Goal: Transaction & Acquisition: Download file/media

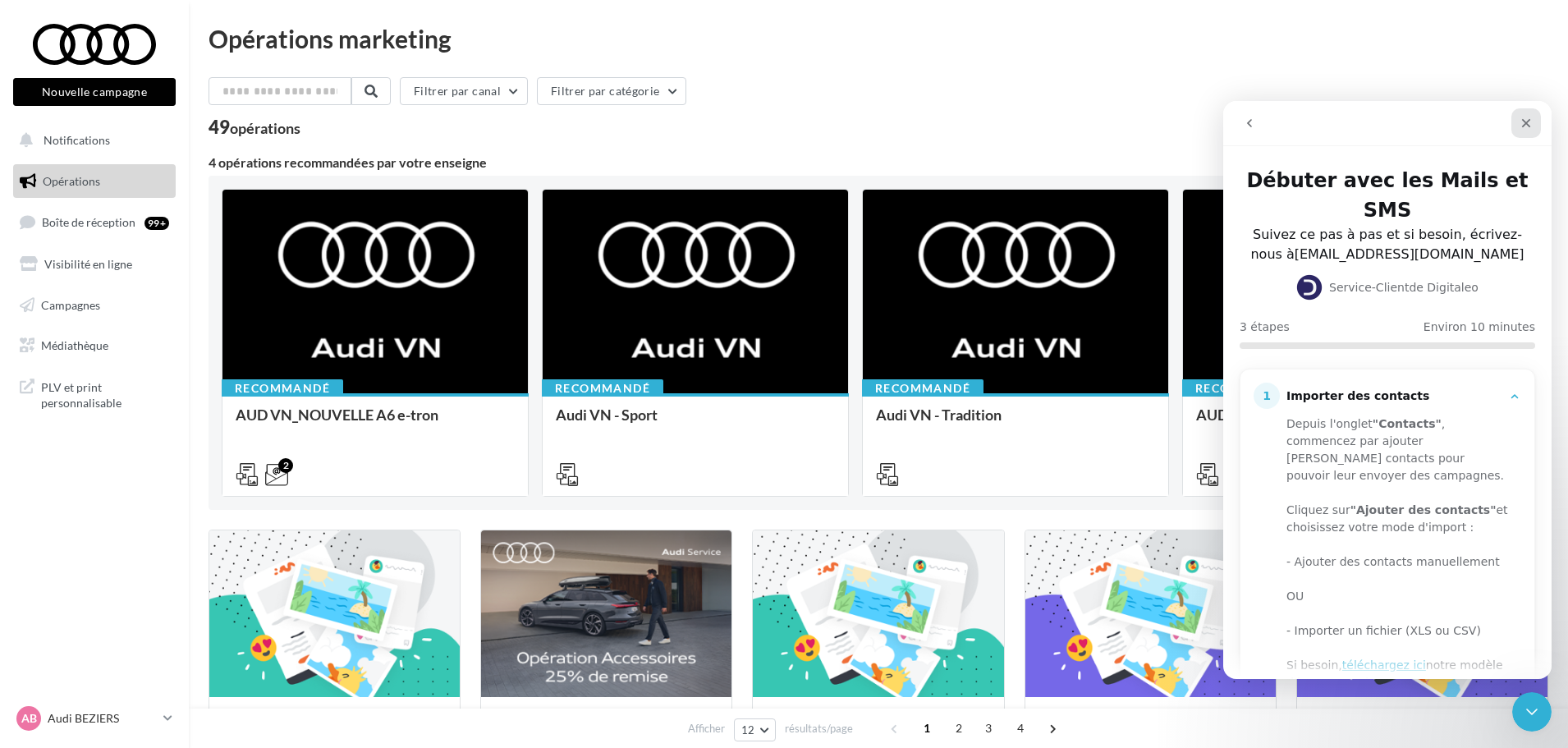
click at [1529, 117] on icon "Fermer" at bounding box center [1526, 123] width 13 height 13
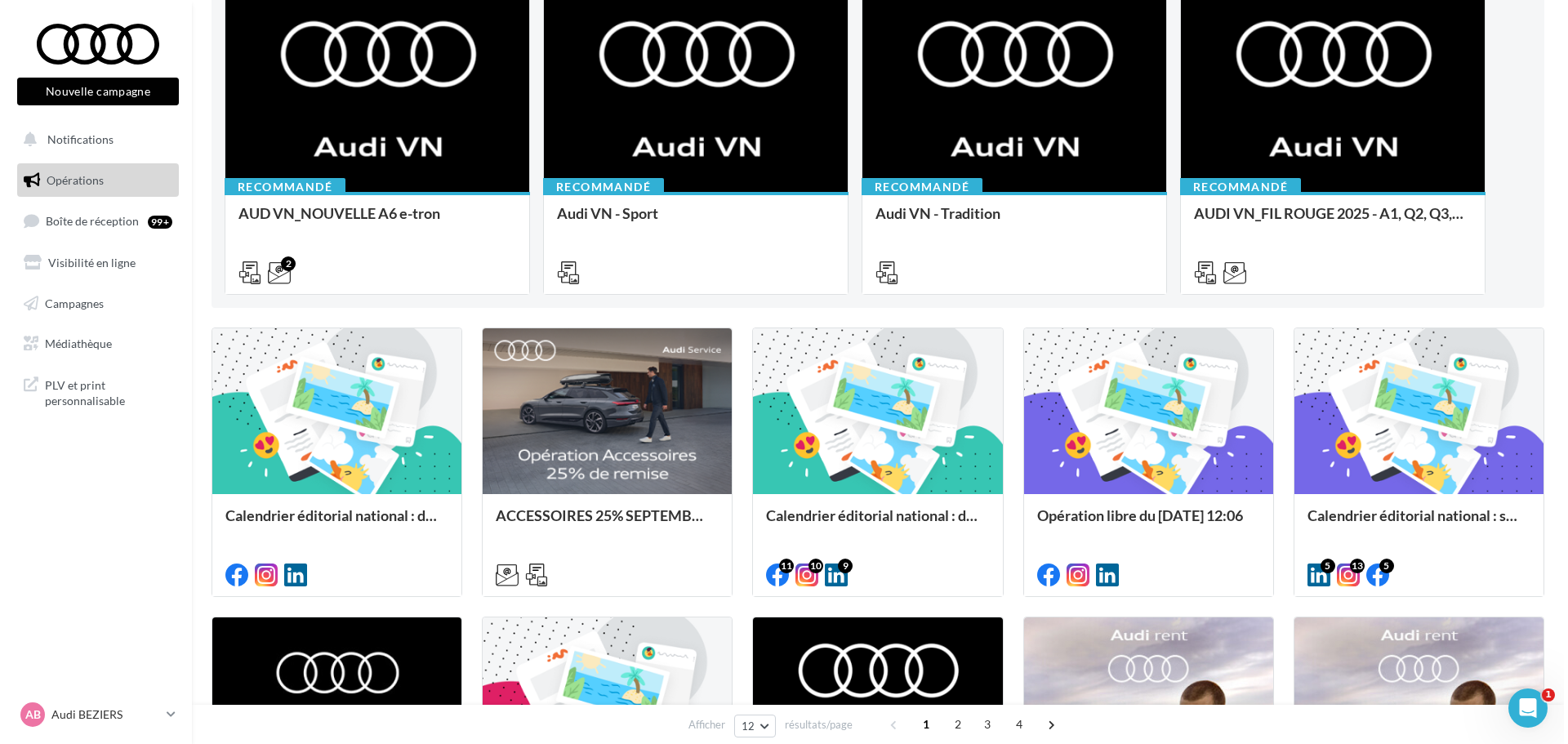
scroll to position [164, 0]
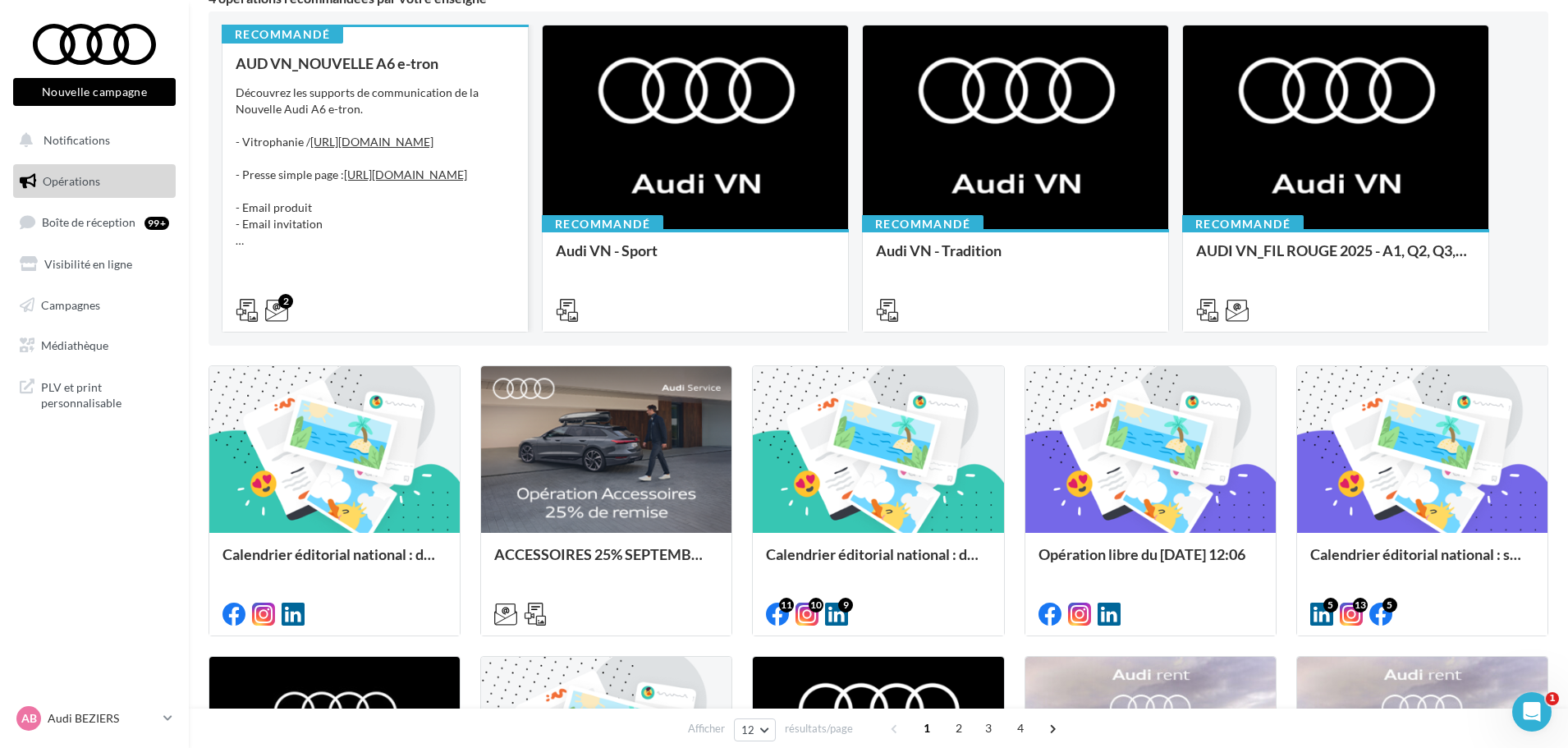
click at [422, 78] on div "AUD VN_NOUVELLE A6 e-tron Découvrez les supports de communication de la Nouvell…" at bounding box center [375, 186] width 280 height 262
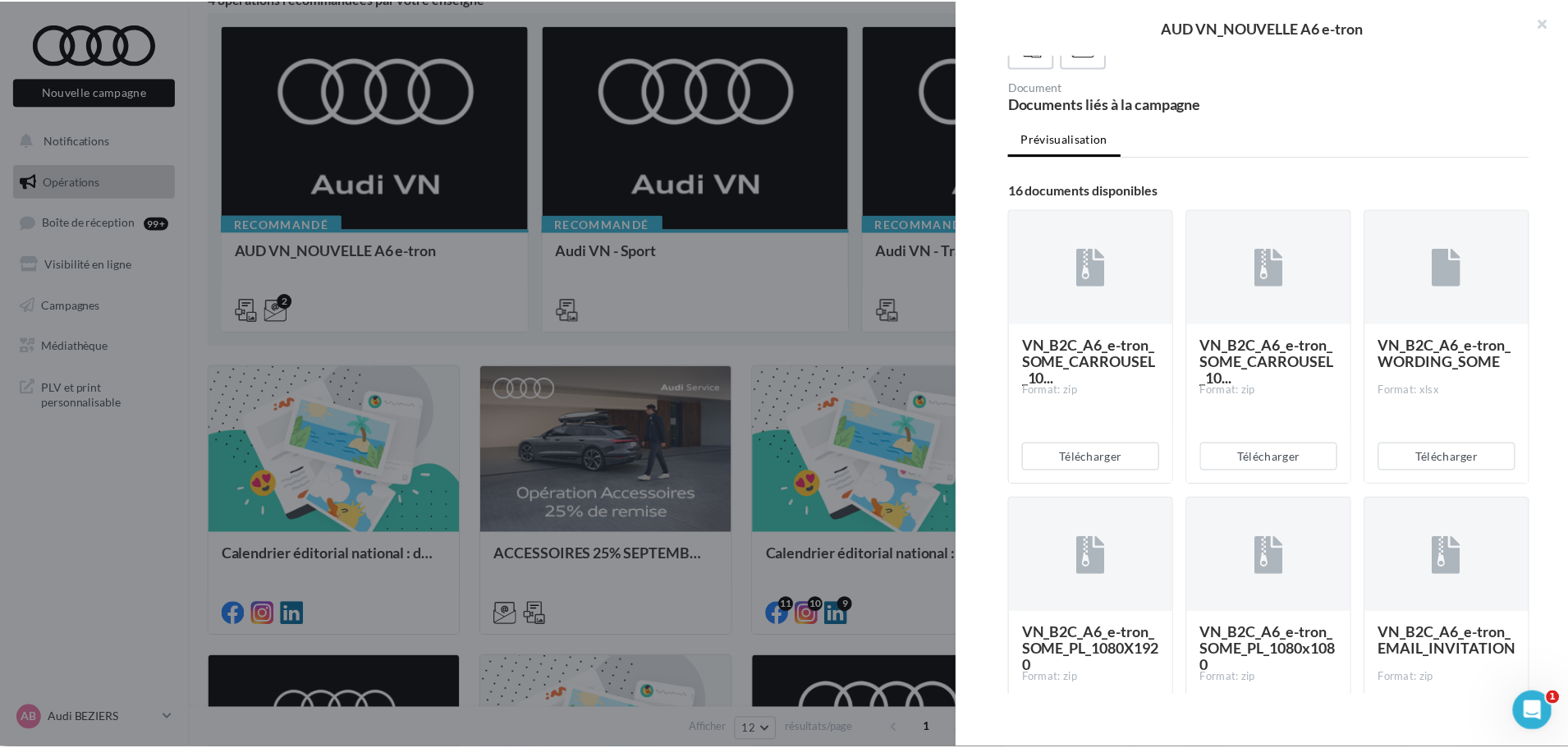
scroll to position [328, 0]
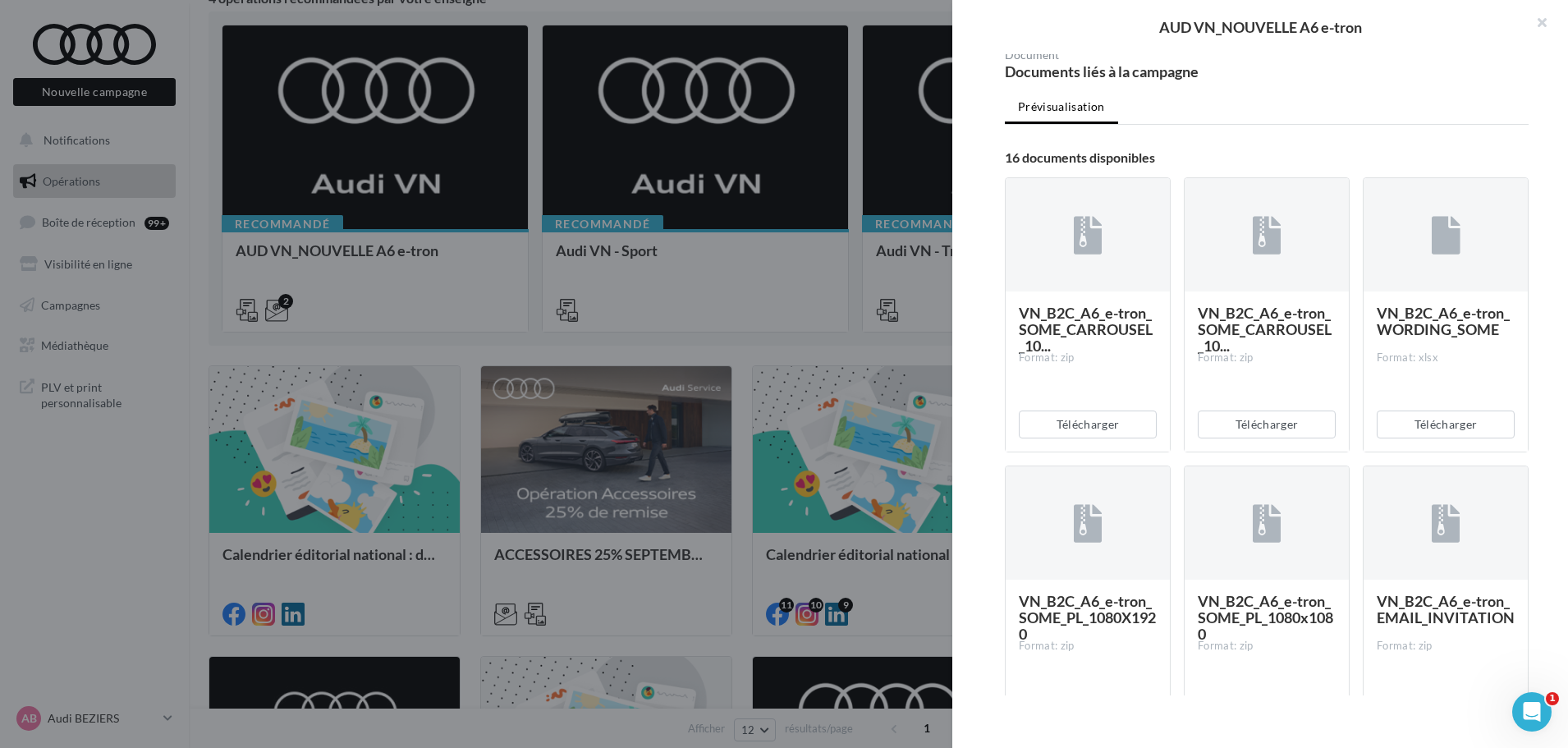
click at [828, 160] on div at bounding box center [784, 374] width 1568 height 748
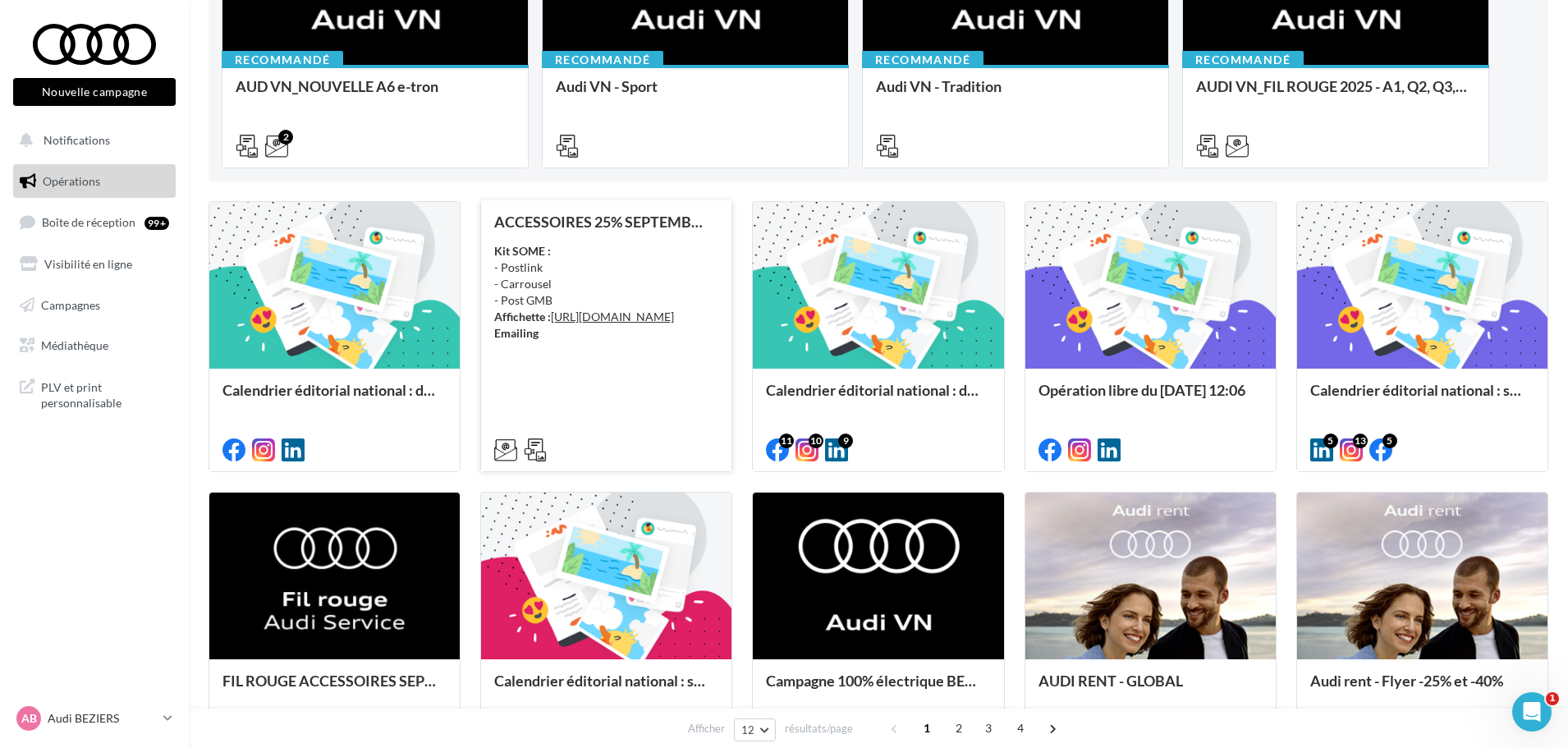
click at [672, 269] on div "Kit SOME : - Postlink - Carrousel - Post GMB Affichette : [URL][DOMAIN_NAME] Em…" at bounding box center [606, 291] width 224 height 98
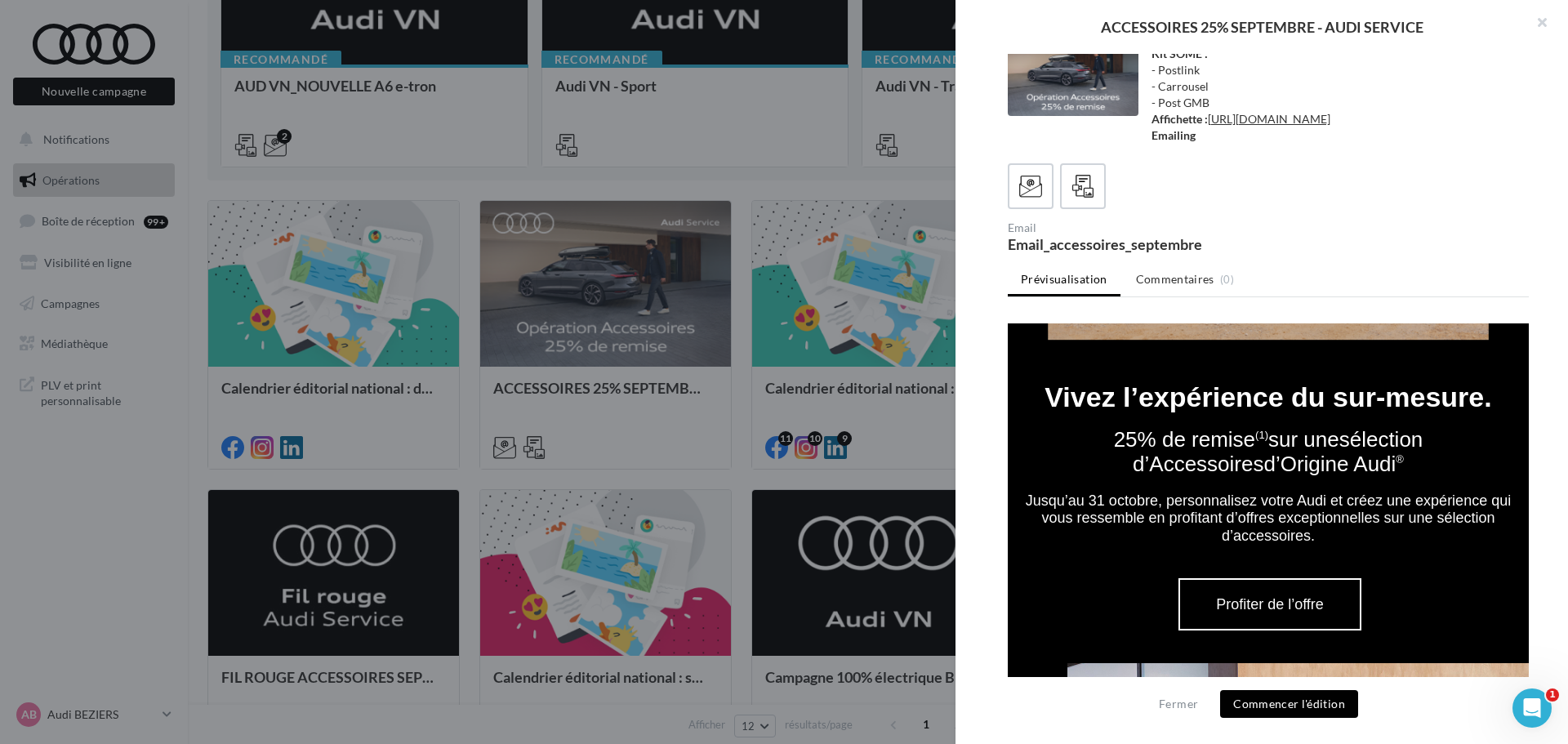
scroll to position [735, 0]
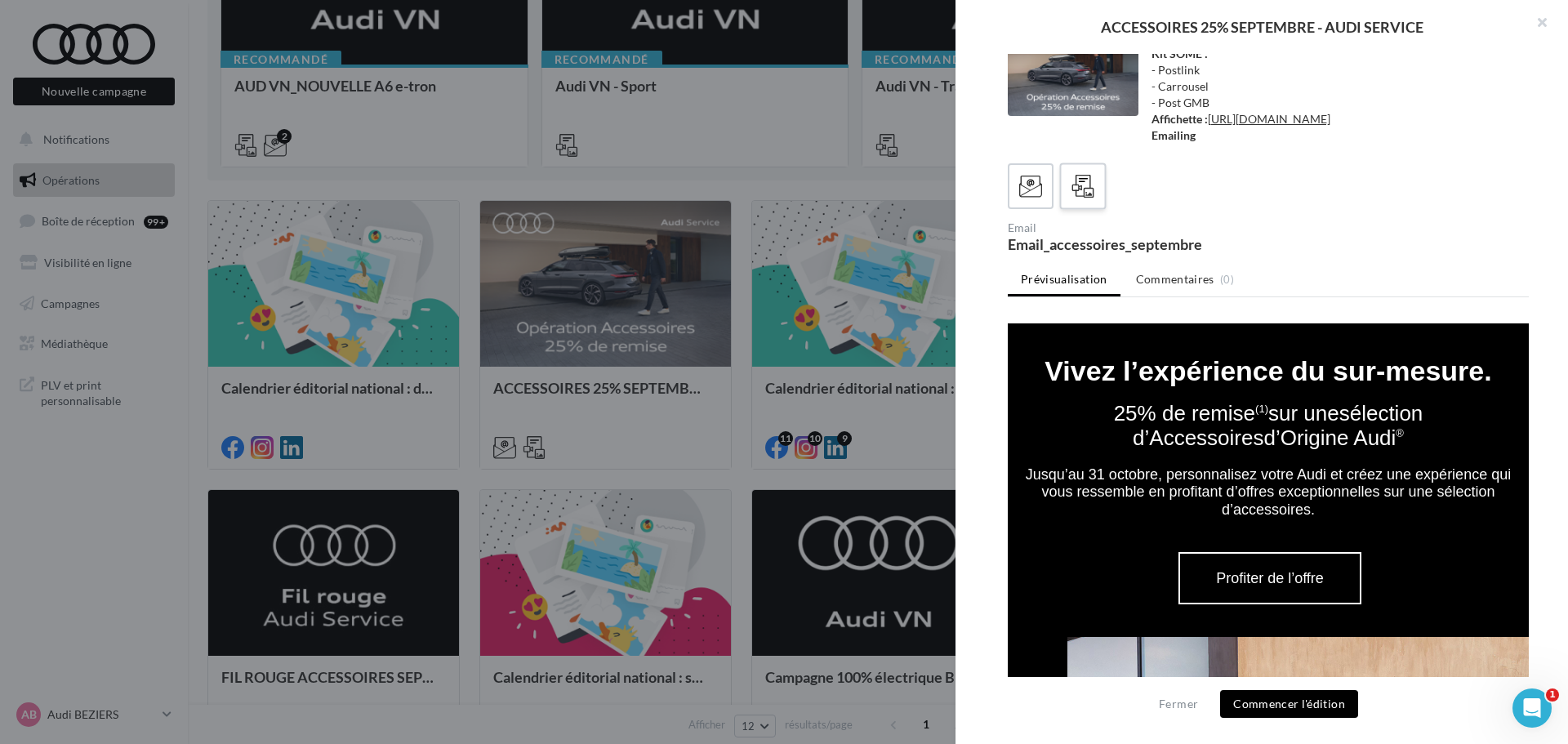
click at [1089, 187] on icon at bounding box center [1083, 186] width 23 height 23
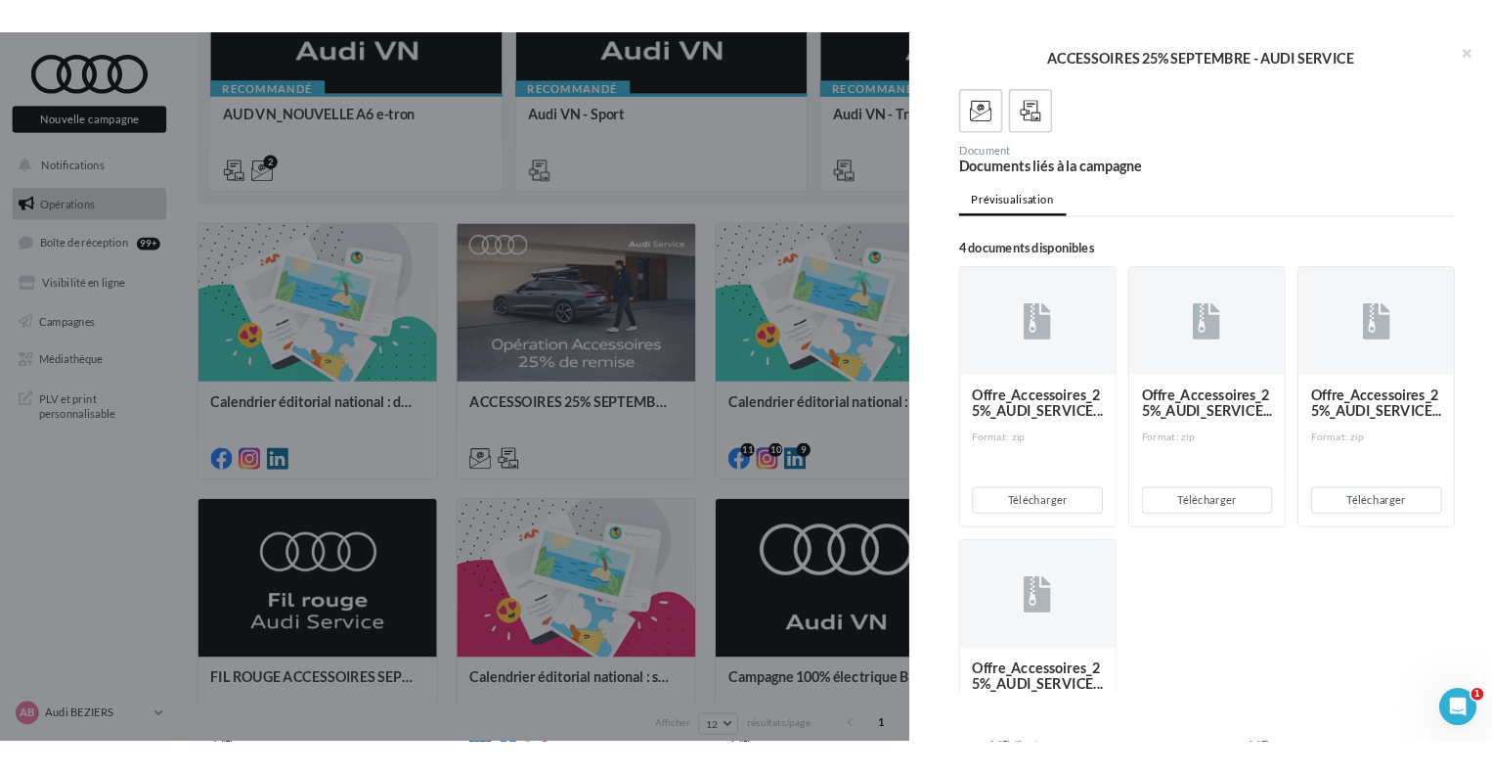
scroll to position [196, 0]
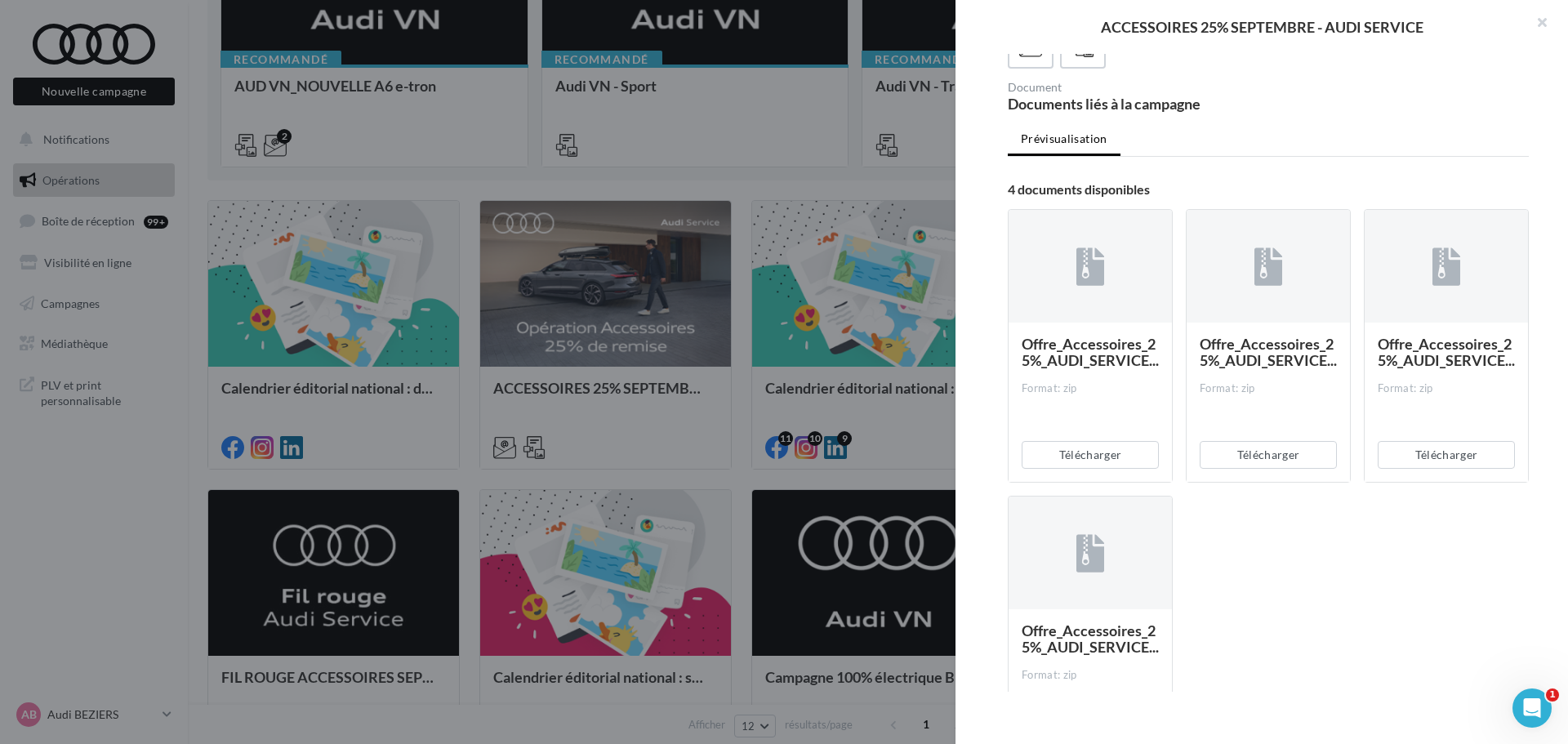
click at [827, 339] on div at bounding box center [784, 372] width 1568 height 744
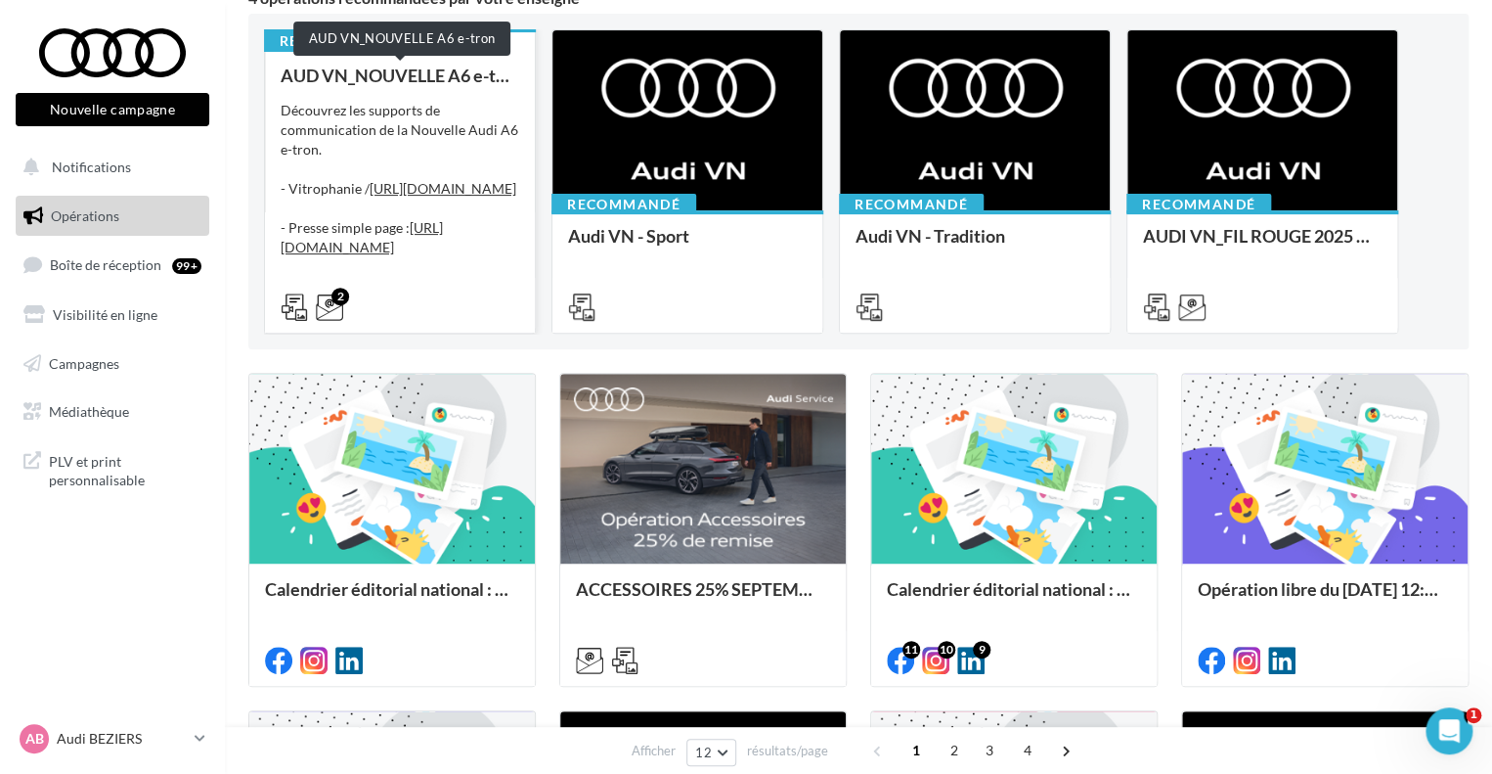
click at [411, 84] on div "AUD VN_NOUVELLE A6 e-tron" at bounding box center [400, 76] width 239 height 20
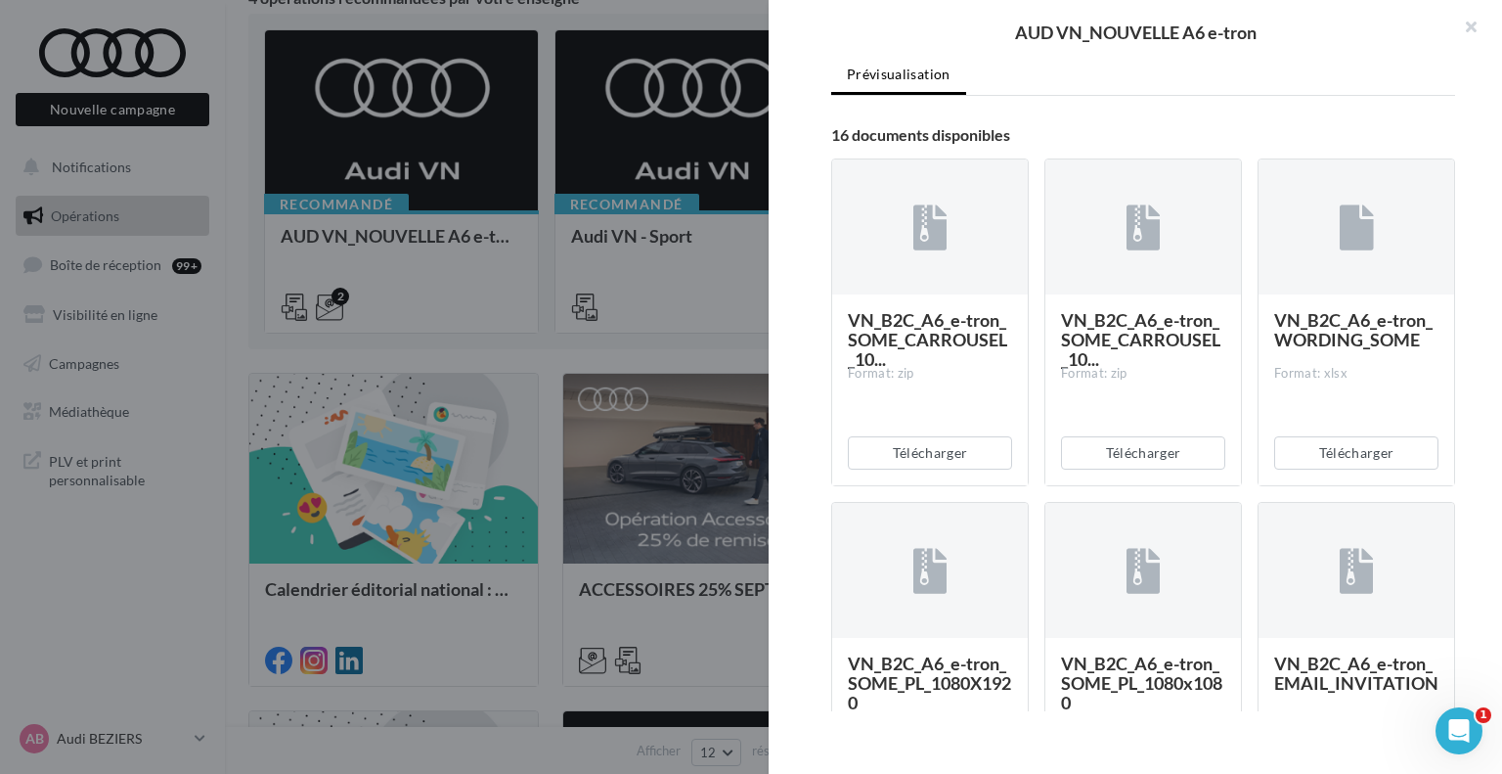
scroll to position [489, 0]
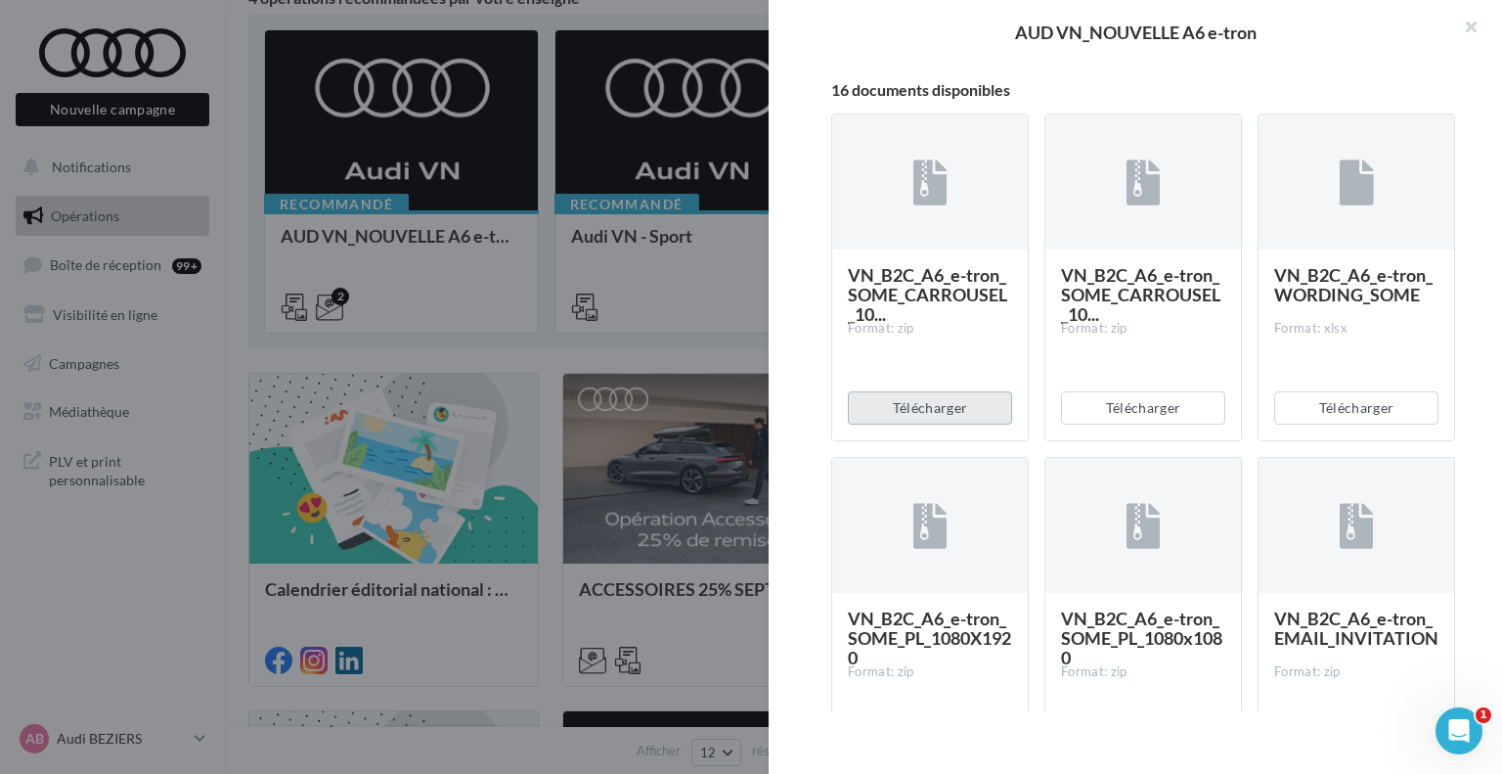
click at [926, 424] on button "Télécharger" at bounding box center [930, 407] width 164 height 33
click at [1373, 424] on button "Télécharger" at bounding box center [1356, 407] width 164 height 33
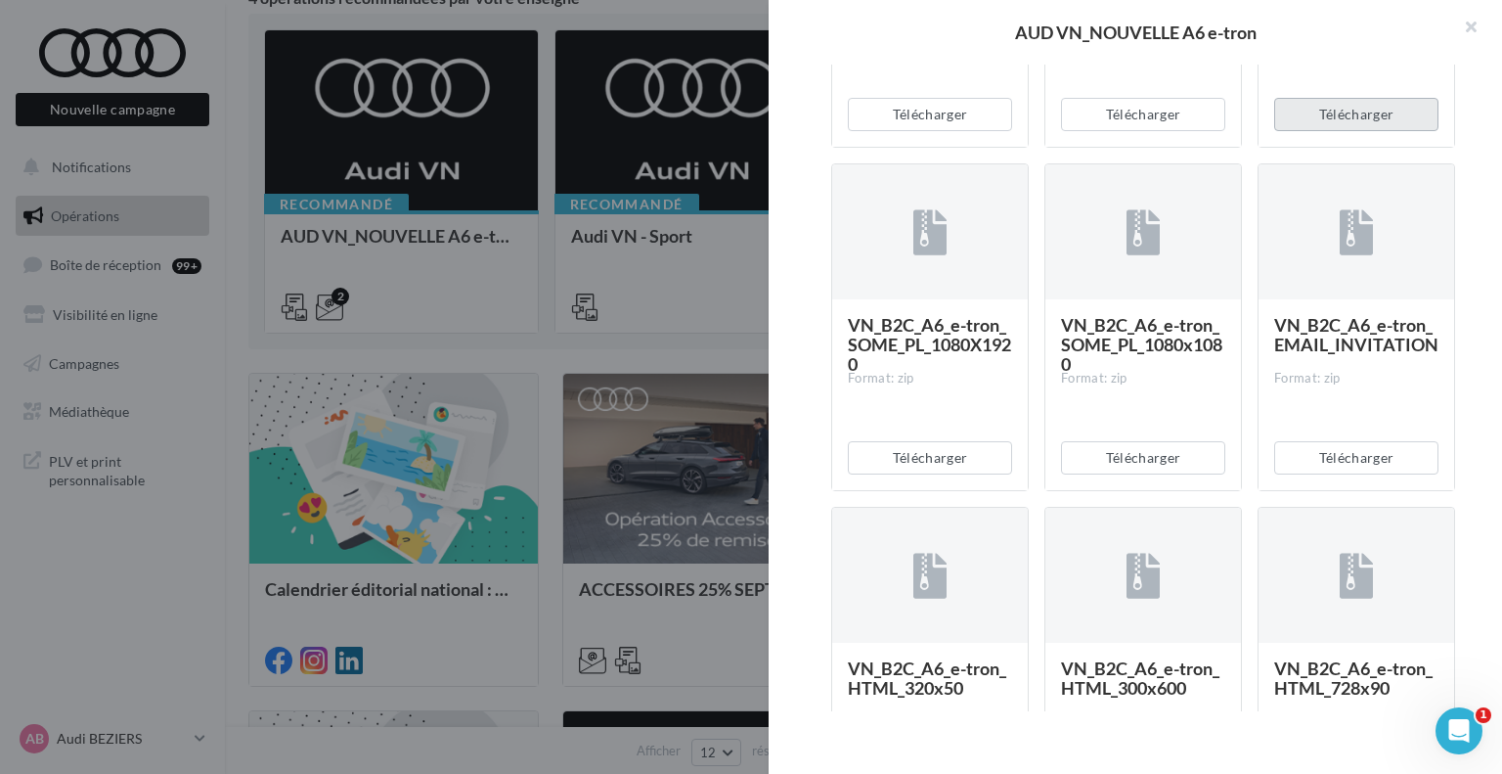
scroll to position [685, 0]
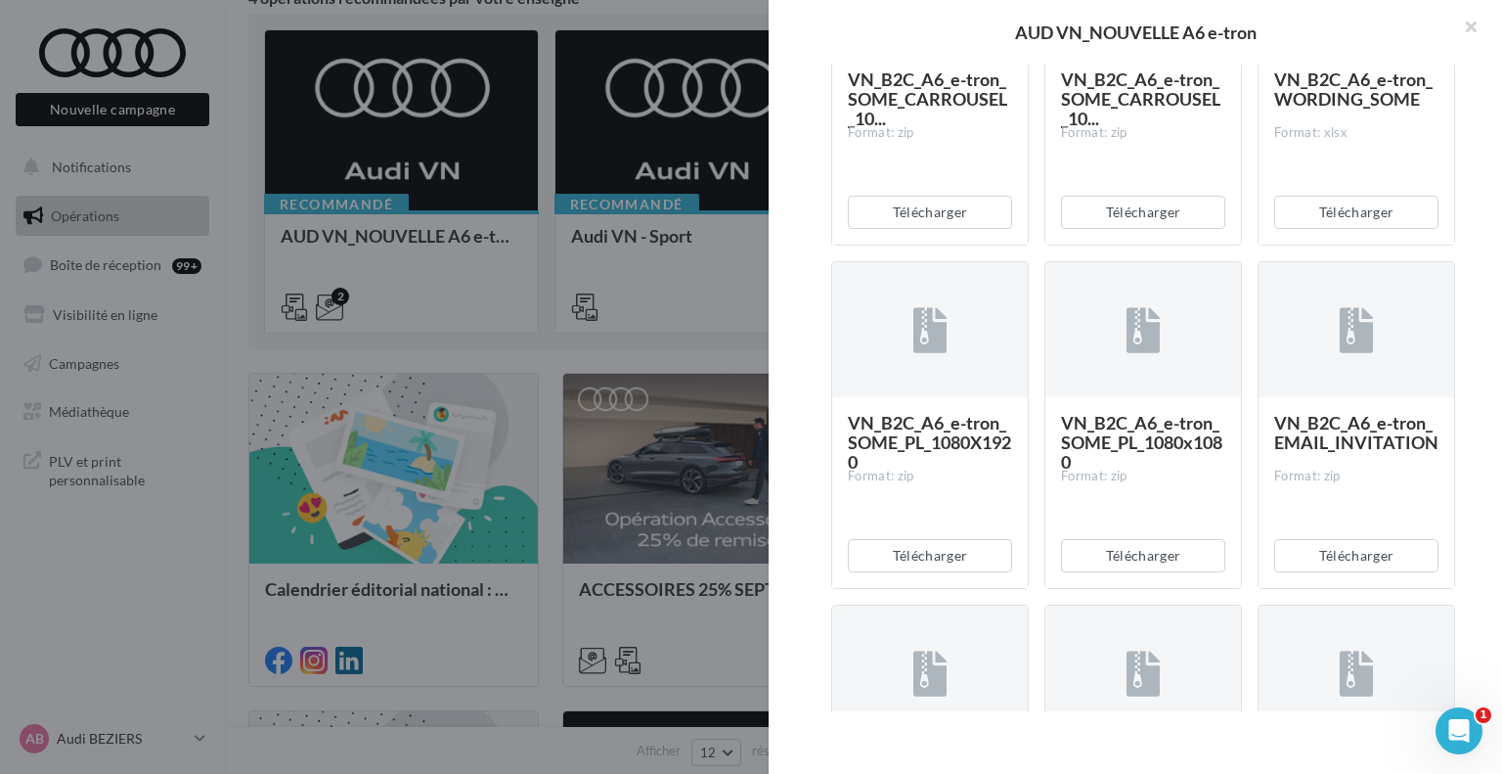
click at [1259, 221] on div "VN_B2C_A6_e-tron_WORDING_SOME Format: xlsx" at bounding box center [1357, 148] width 196 height 189
click at [1249, 227] on div "VN_B2C_A6_e-tron_SOME_CARROUSEL_10... Format: zip Télécharger" at bounding box center [1150, 82] width 213 height 328
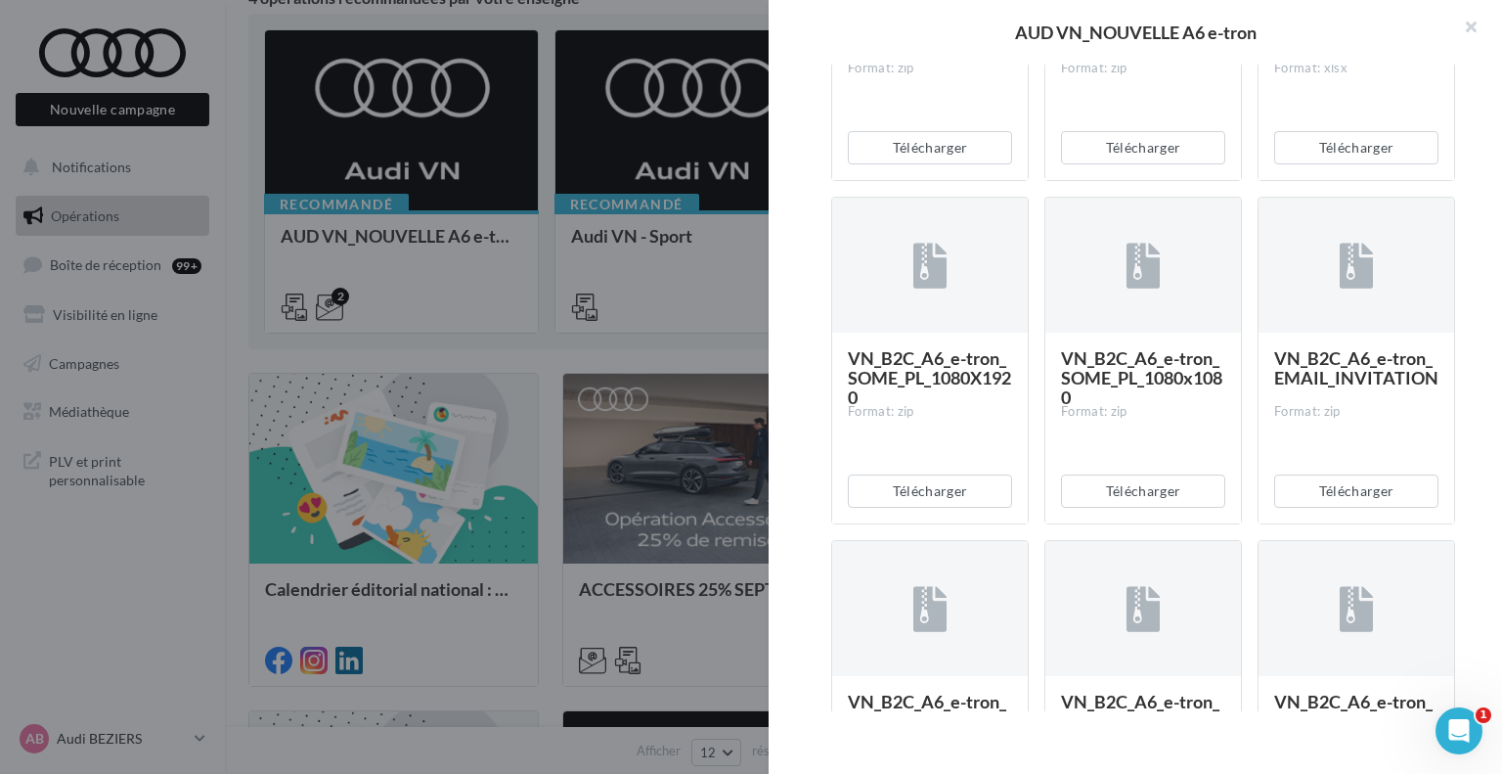
scroll to position [782, 0]
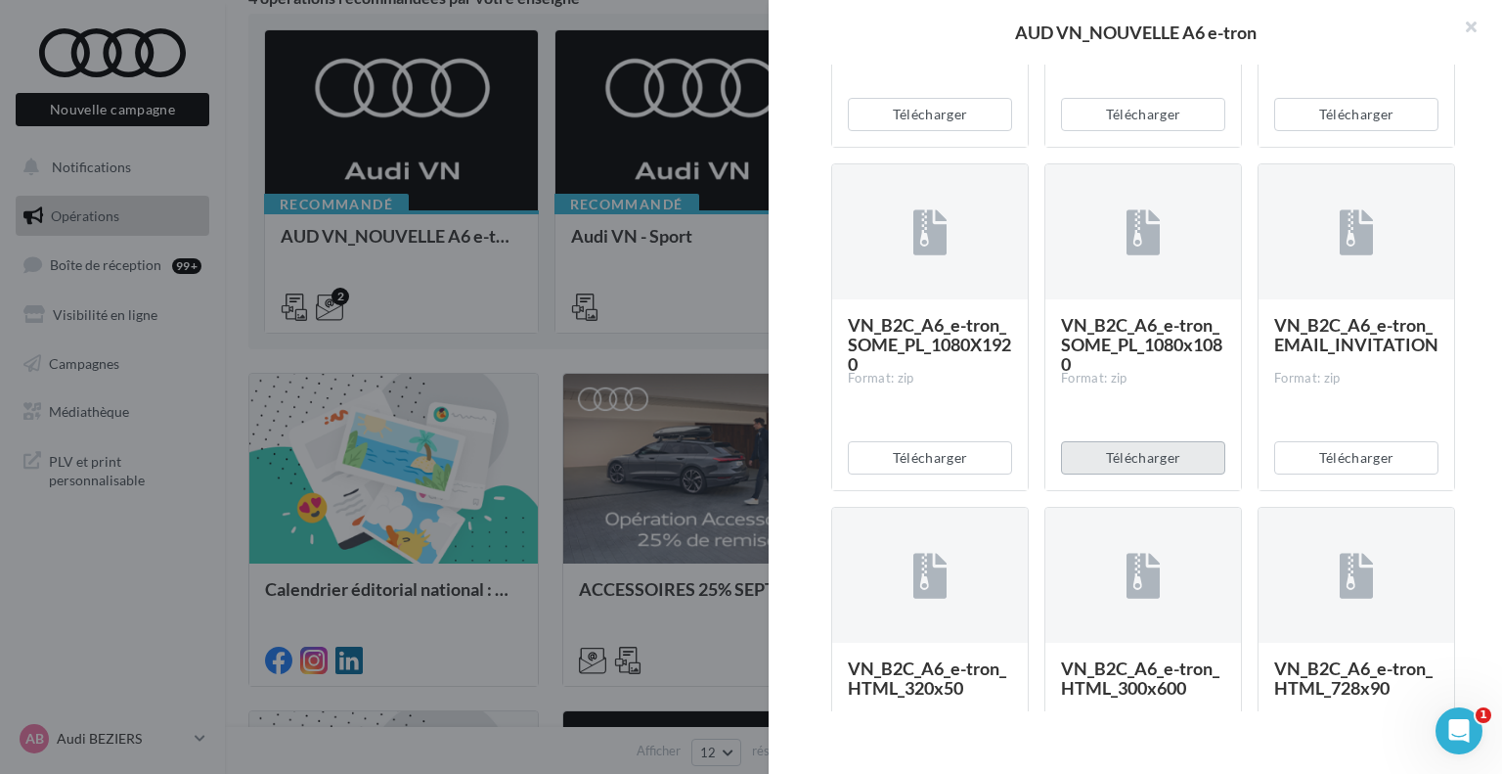
click at [1144, 474] on button "Télécharger" at bounding box center [1143, 457] width 164 height 33
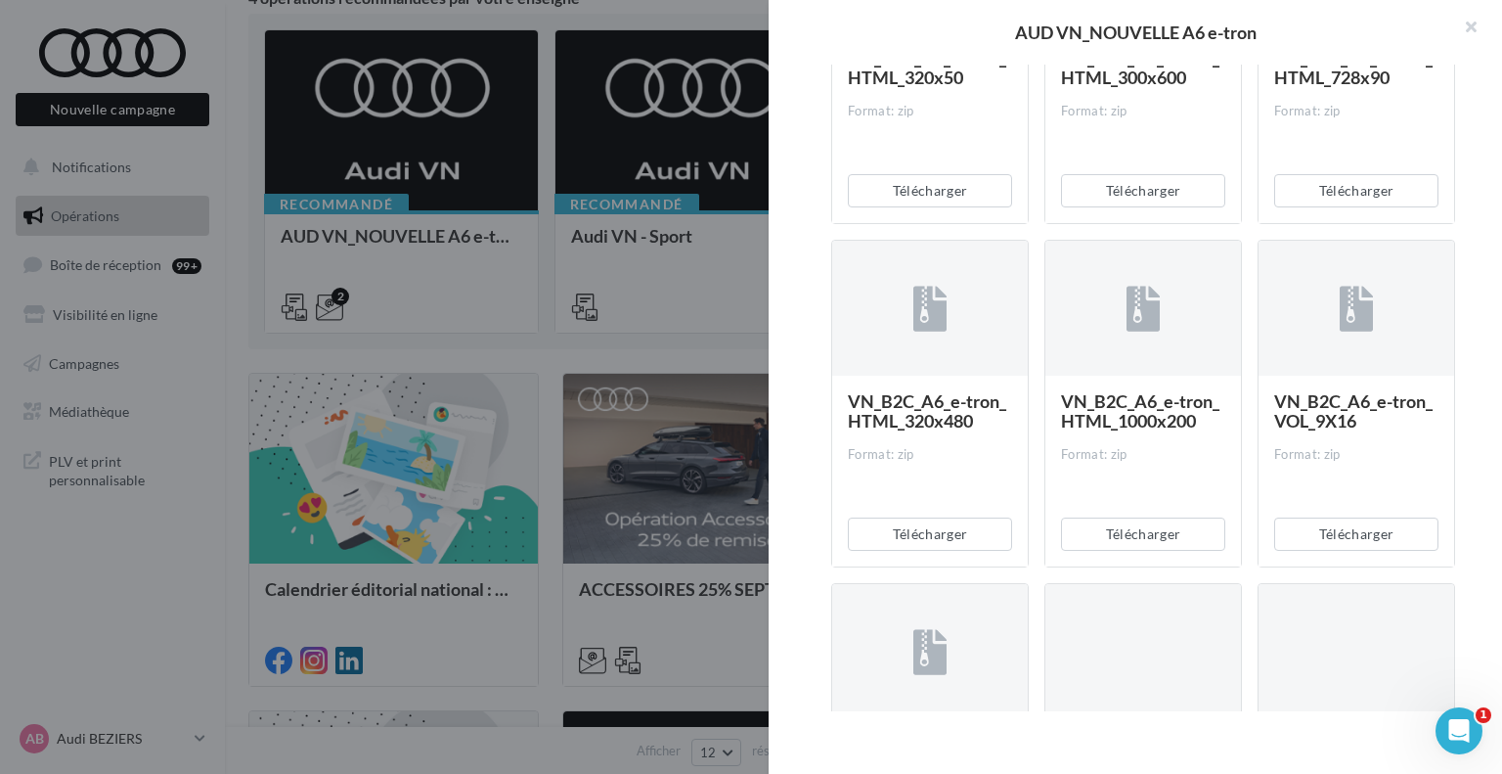
scroll to position [1174, 0]
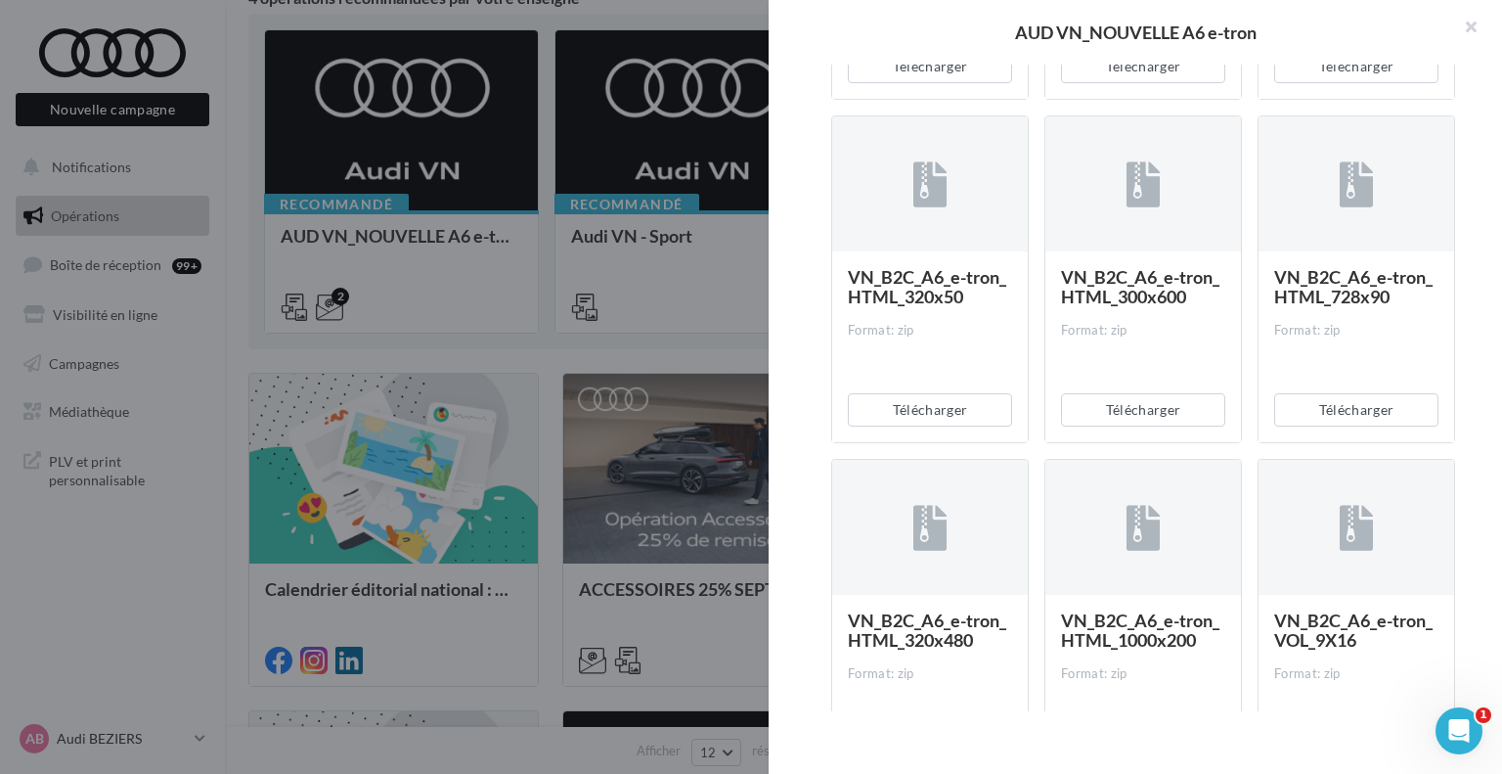
click at [236, 159] on div at bounding box center [751, 387] width 1502 height 774
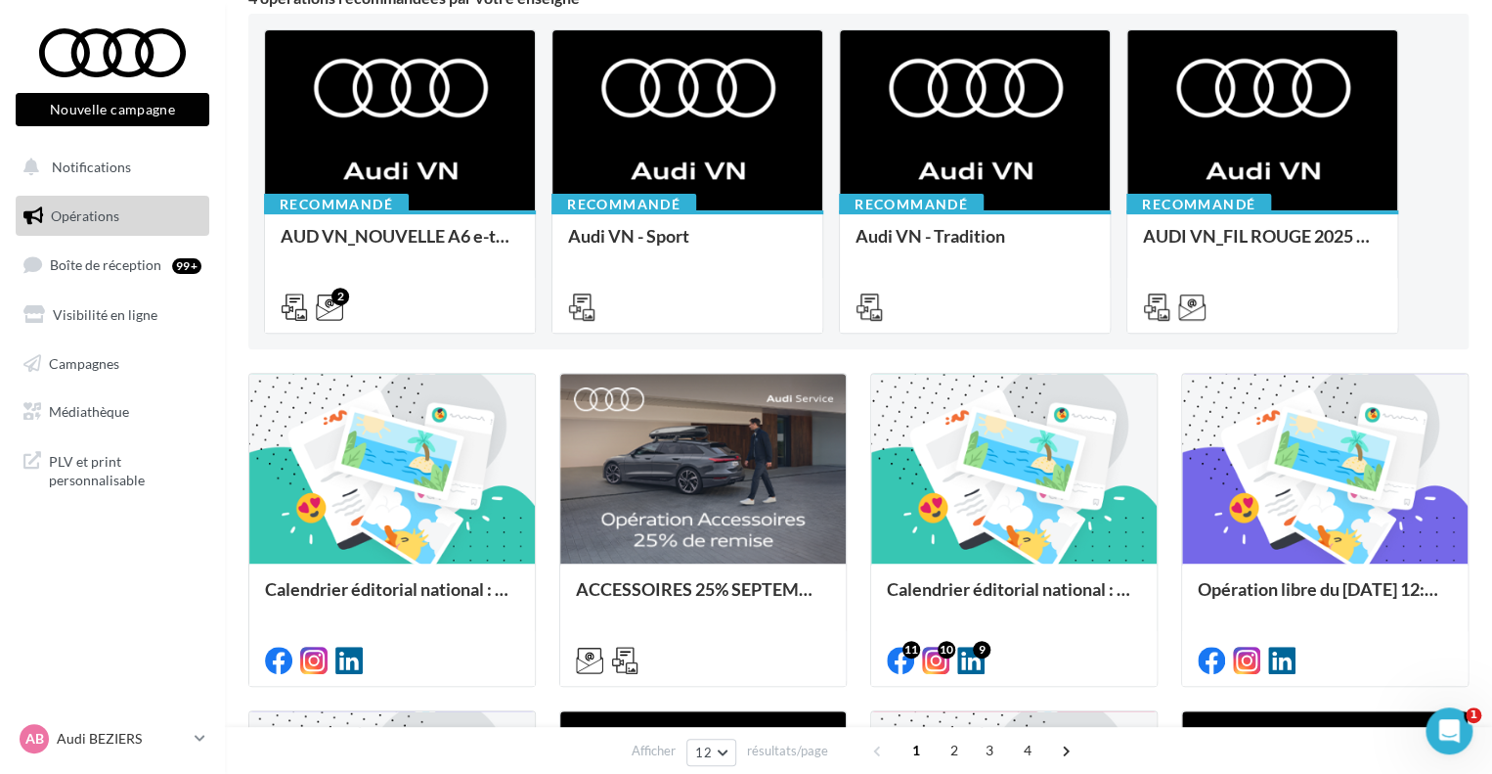
click at [239, 159] on div "Opérations marketing Filtrer par canal Filtrer par catégorie 49 opérations 4 op…" at bounding box center [858, 638] width 1267 height 1604
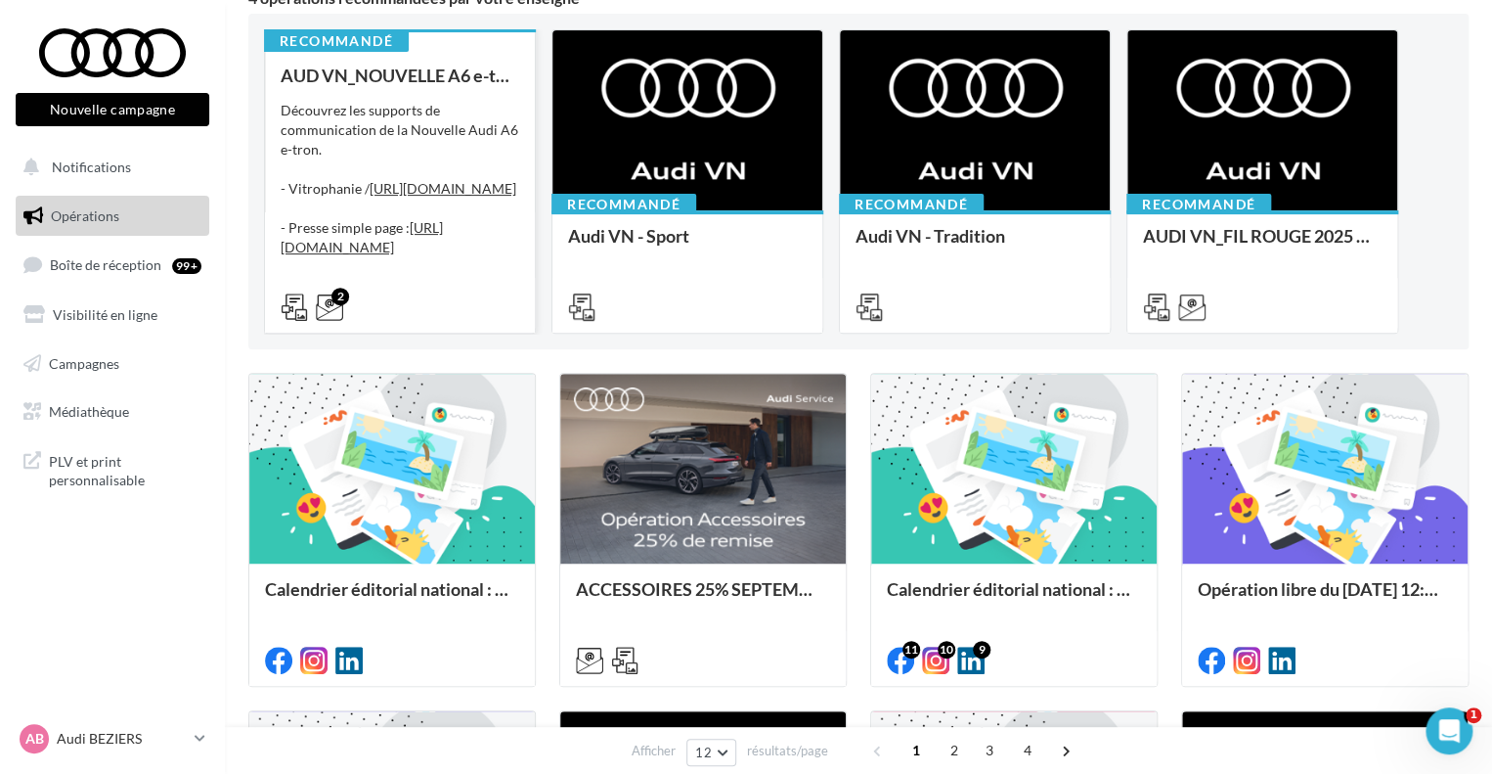
click at [460, 121] on div "Découvrez les supports de communication de la Nouvelle Audi A6 e-tron. - Vitrop…" at bounding box center [400, 199] width 239 height 196
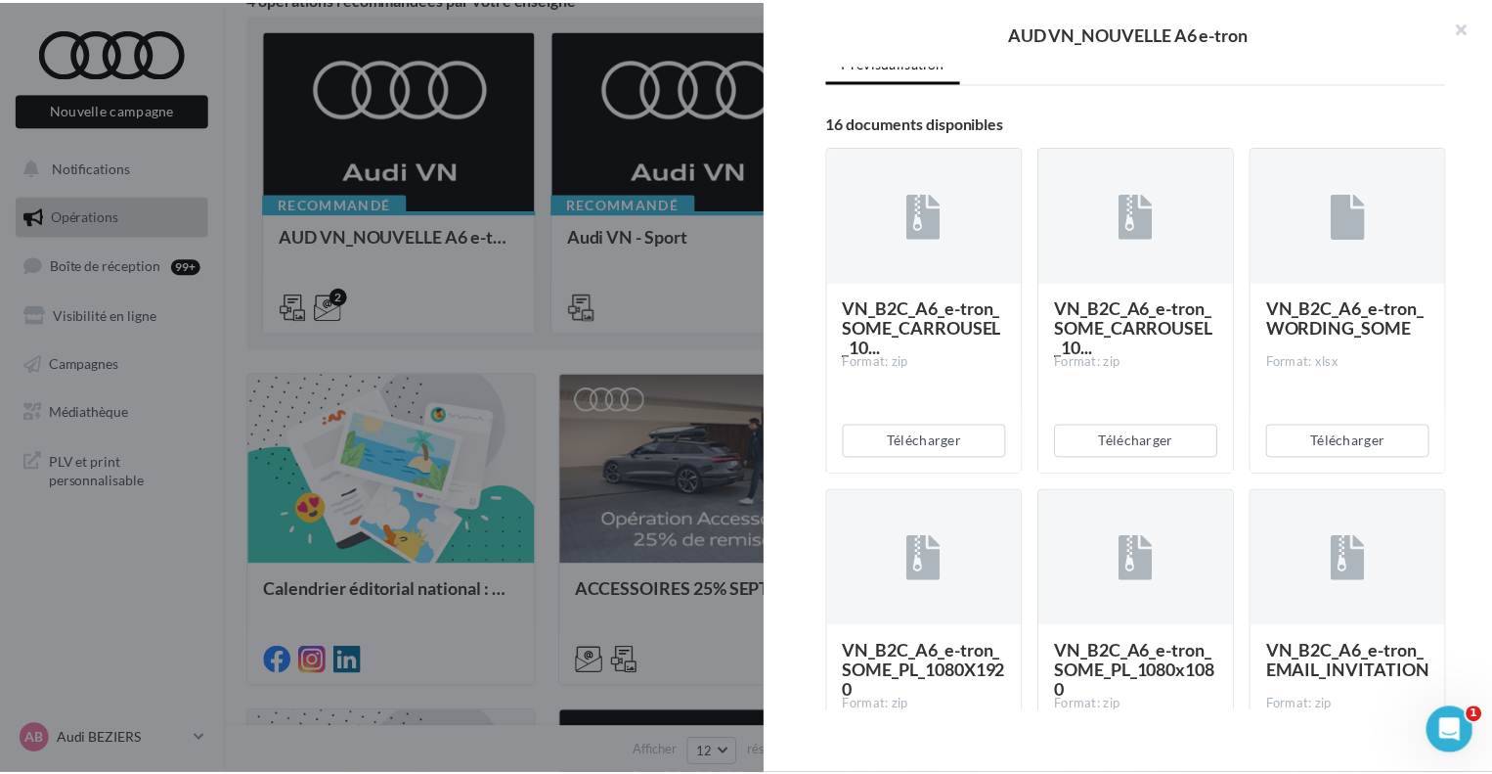
scroll to position [489, 0]
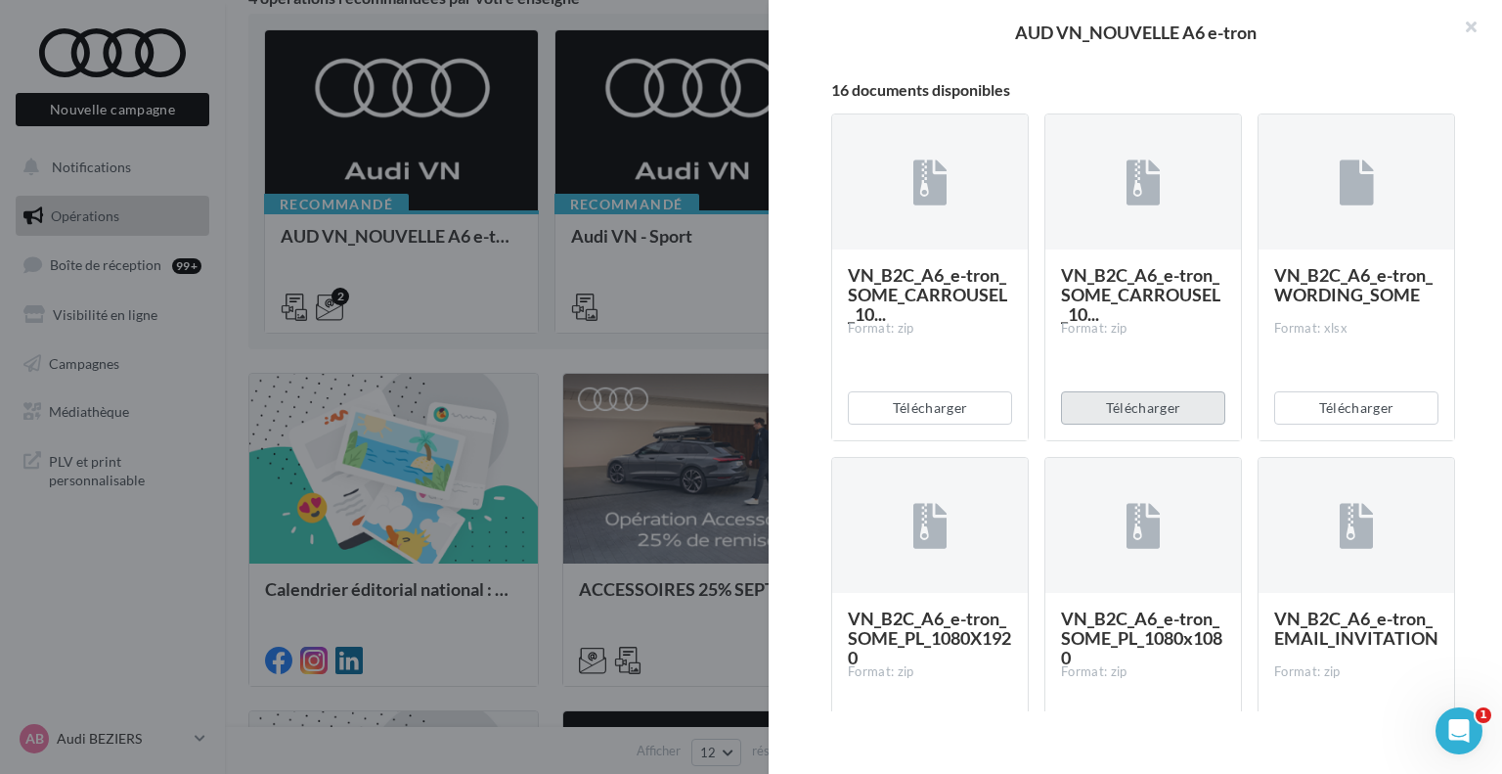
click at [1174, 424] on button "Télécharger" at bounding box center [1143, 407] width 164 height 33
click at [1097, 105] on div "Description Découvrez les supports de communication de la Nouvelle Audi A6 e-tr…" at bounding box center [1143, 388] width 749 height 646
click at [696, 342] on div at bounding box center [751, 387] width 1502 height 774
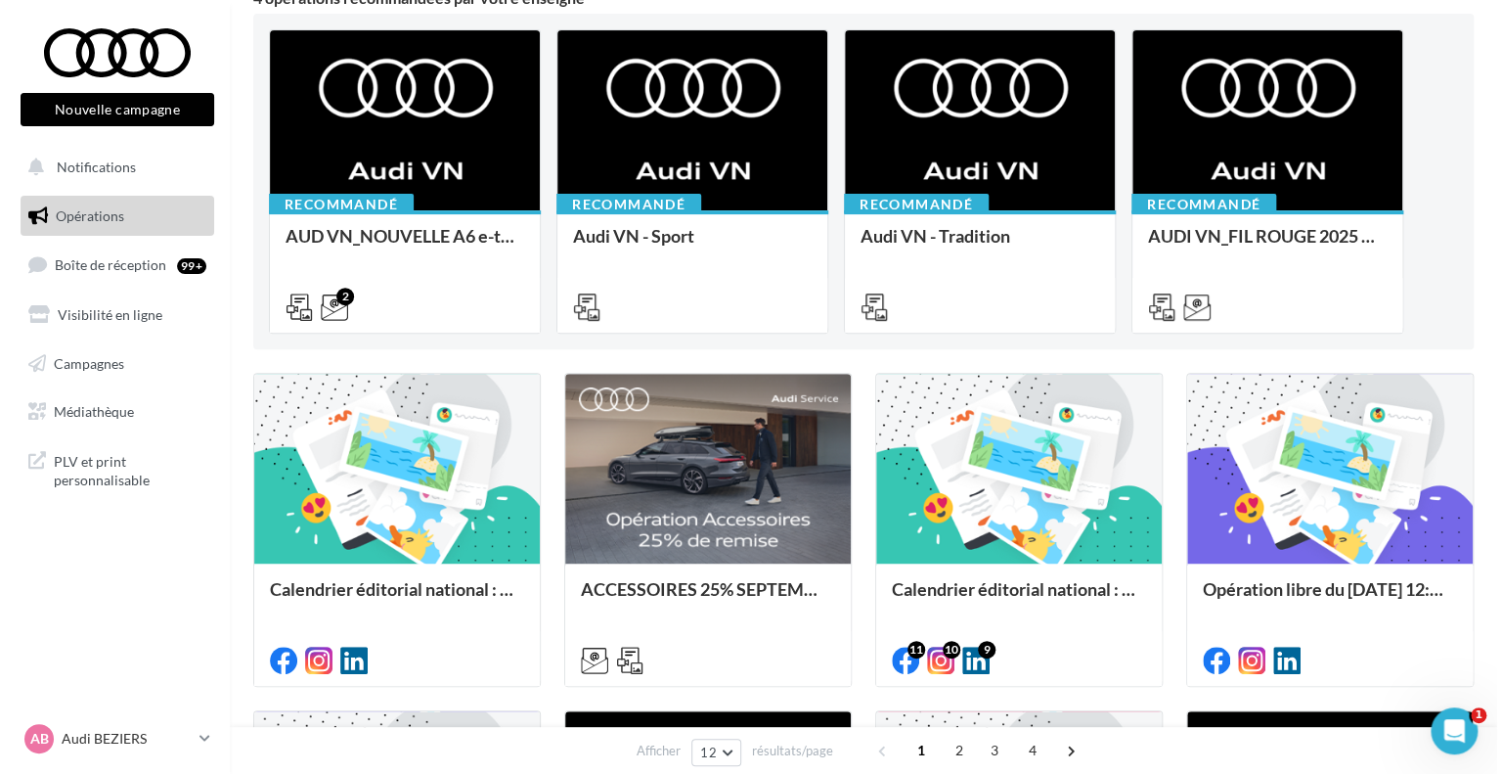
scroll to position [293, 0]
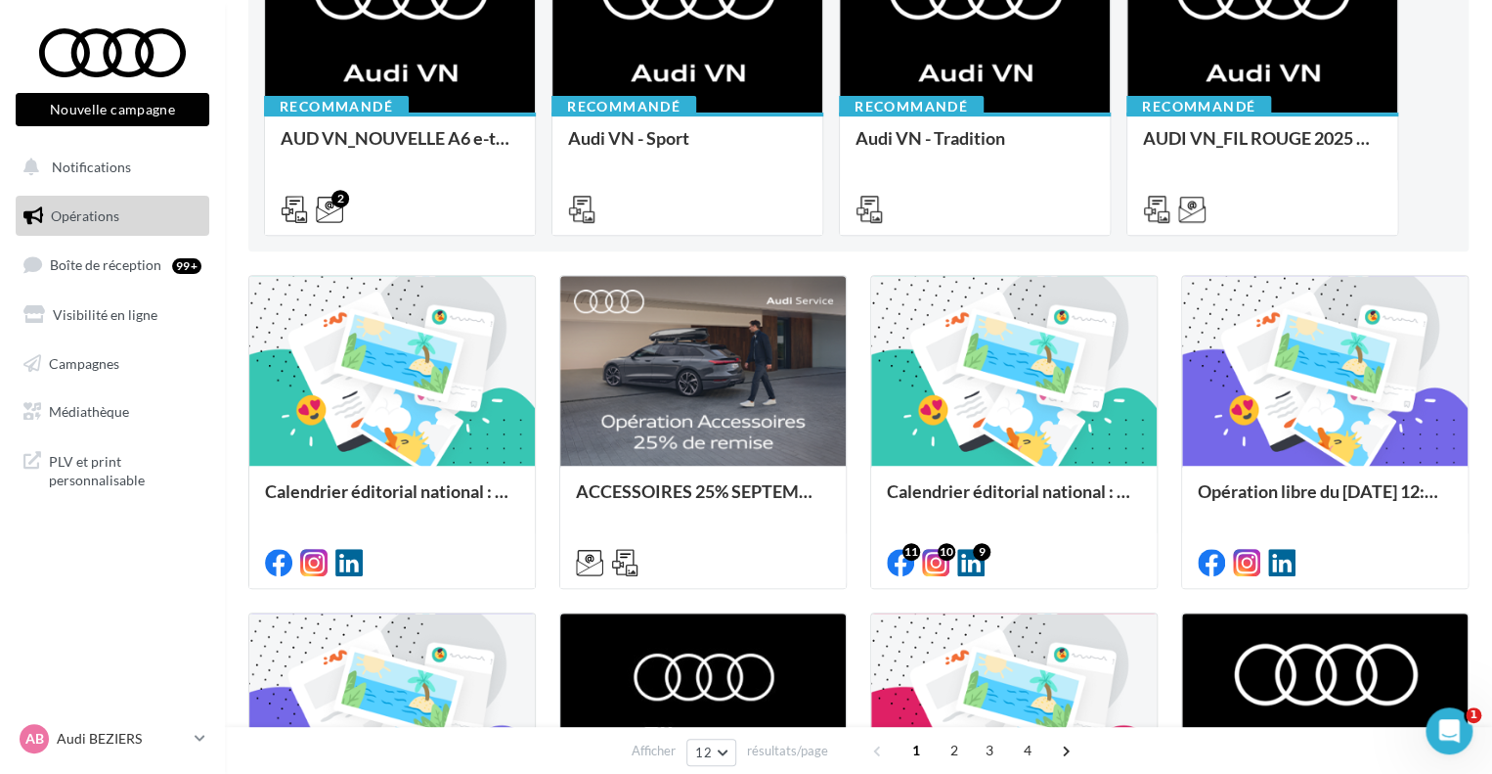
click at [0, 0] on div "Kit SOME : - Postlink - Carrousel - Post GMB Affichette : [URL][DOMAIN_NAME] Em…" at bounding box center [0, 0] width 0 height 0
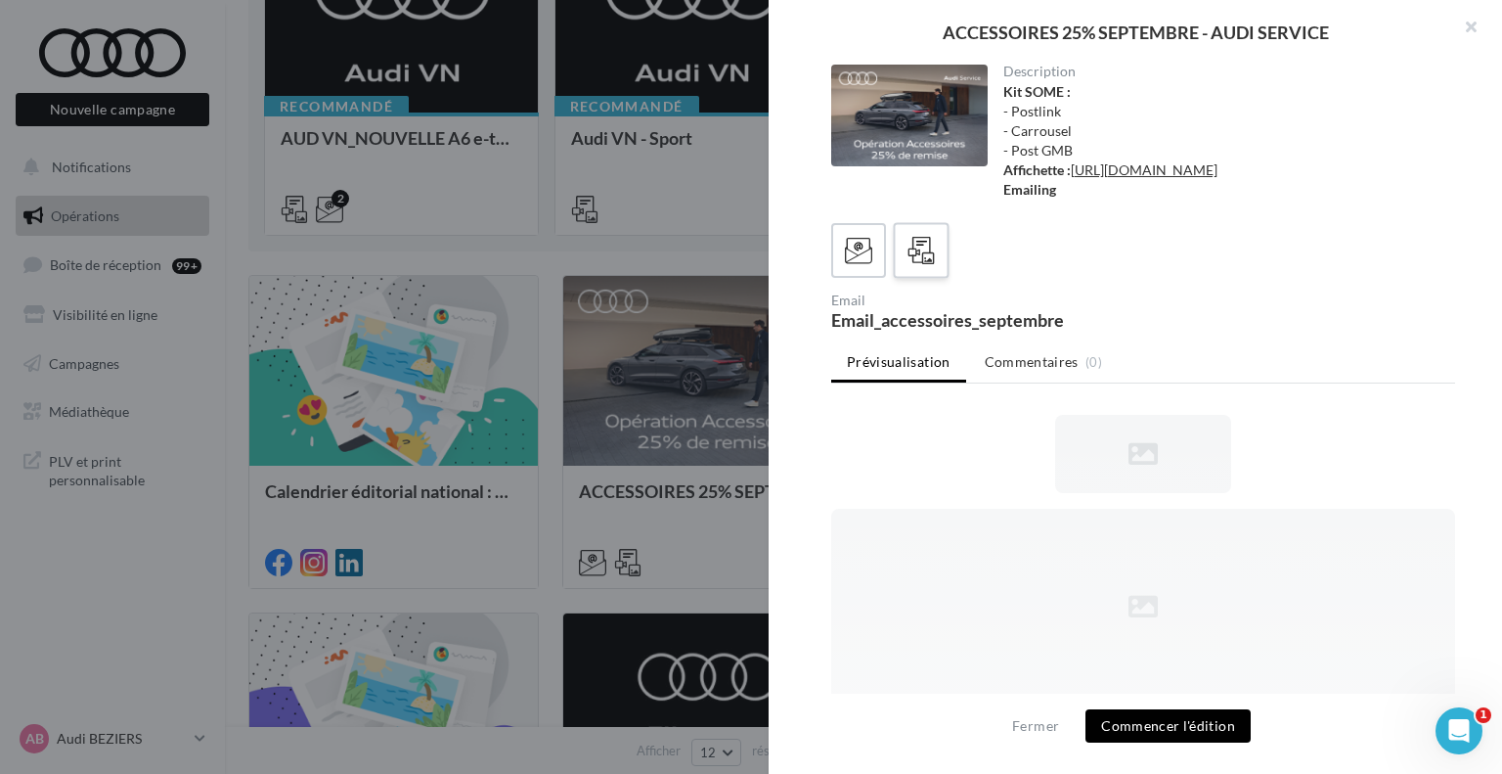
click at [919, 265] on icon at bounding box center [922, 251] width 28 height 28
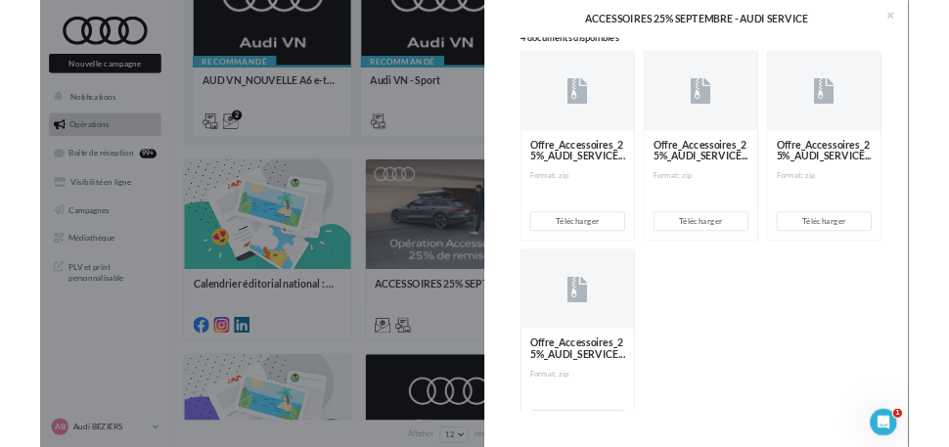
scroll to position [391, 0]
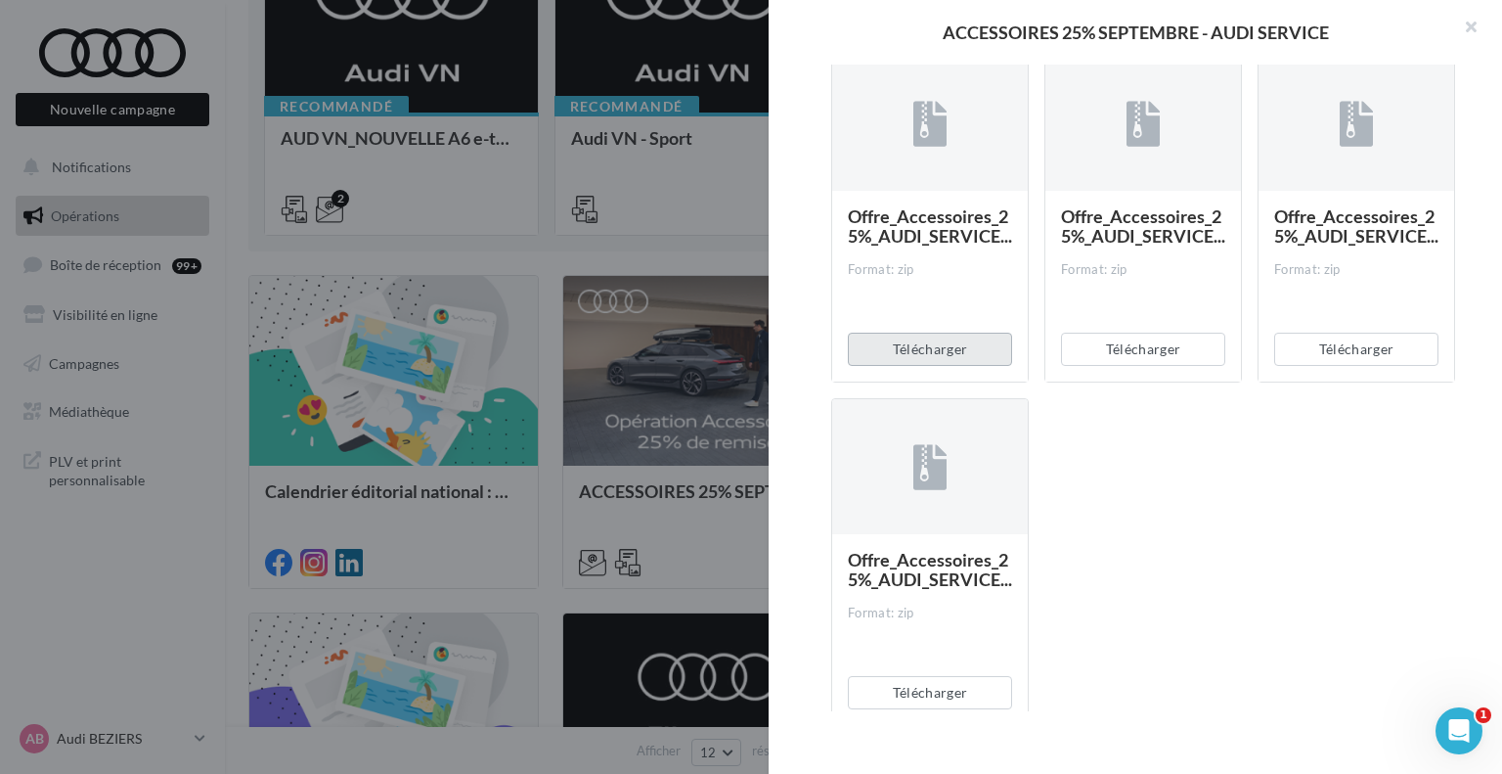
click at [911, 366] on button "Télécharger" at bounding box center [930, 349] width 164 height 33
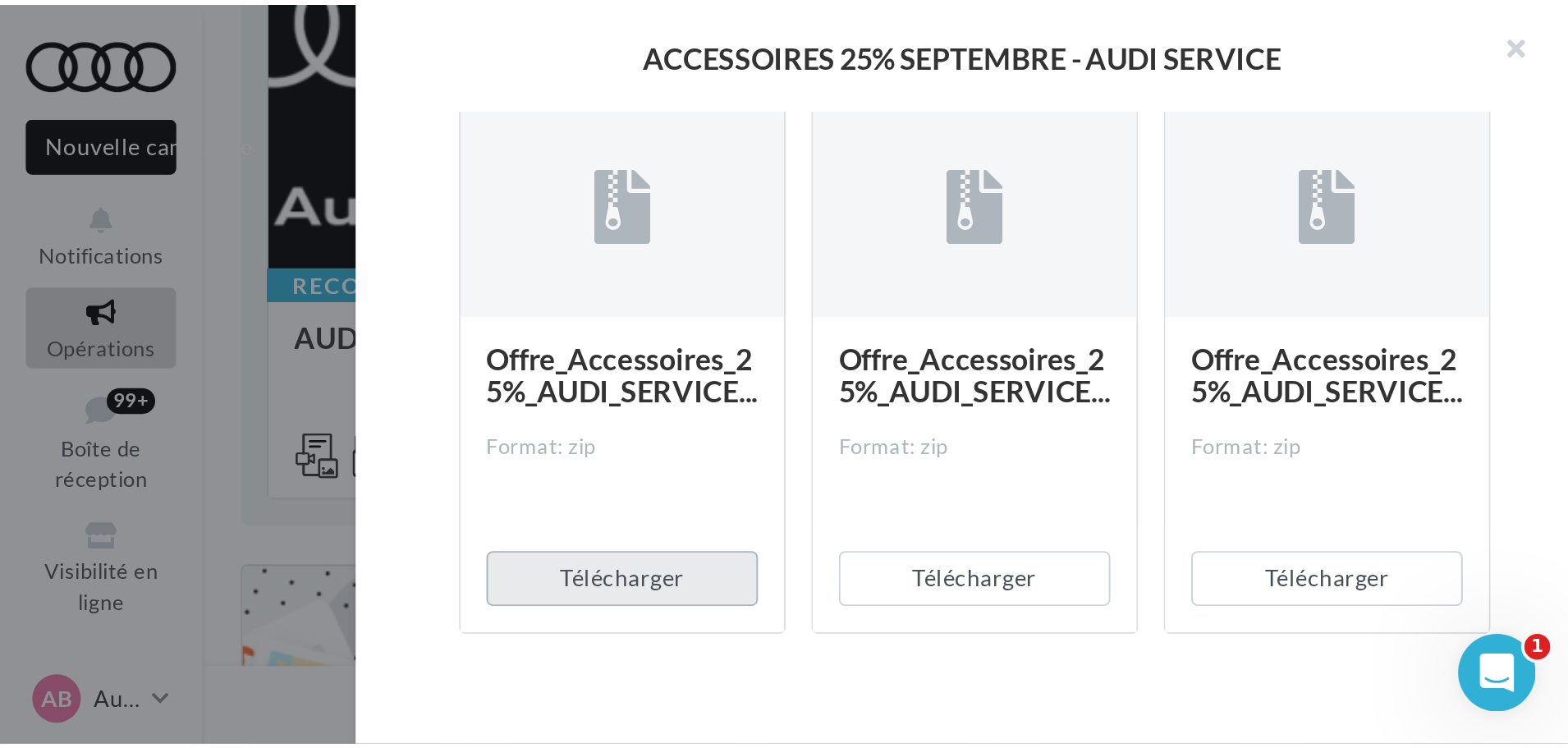
scroll to position [301, 0]
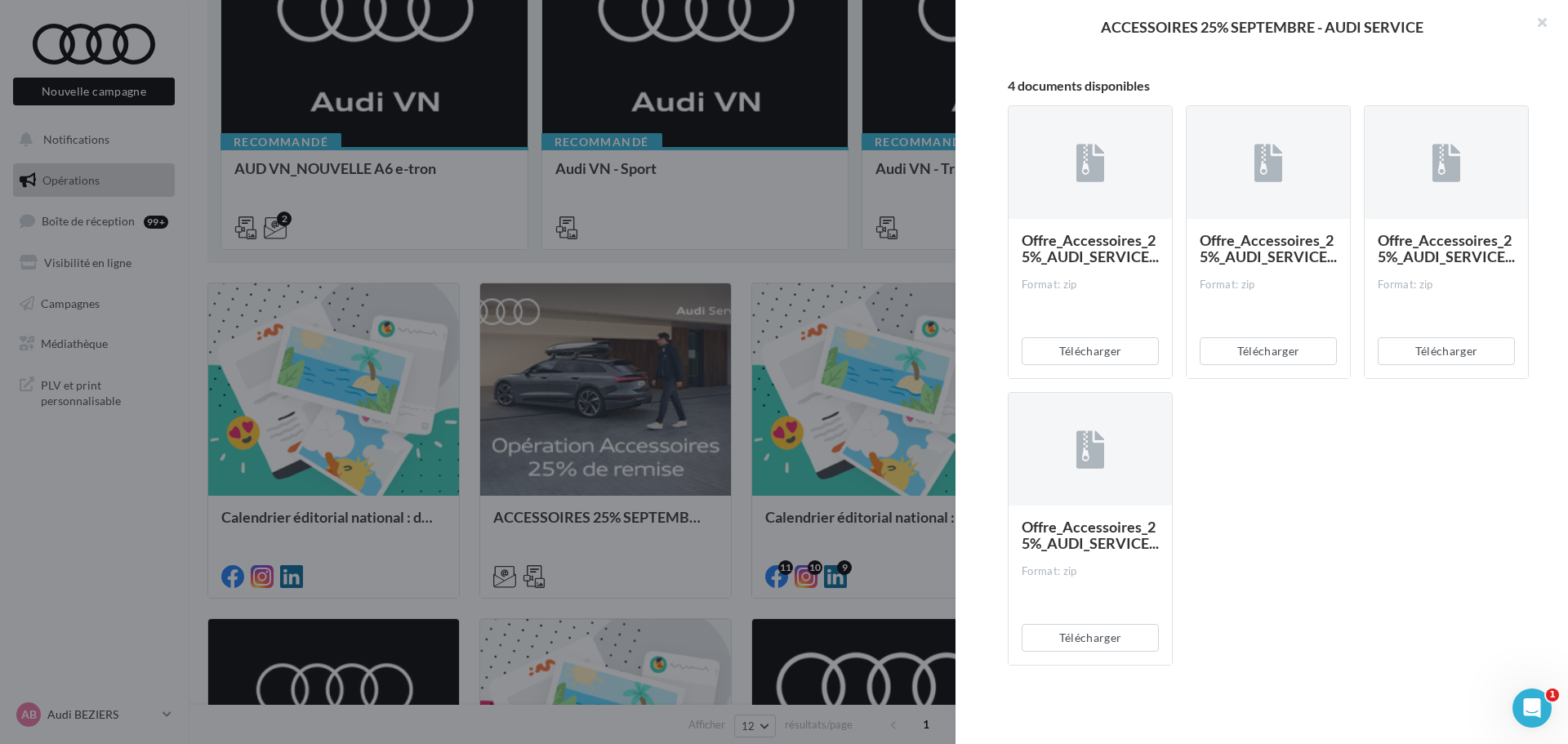
click at [240, 515] on div at bounding box center [784, 372] width 1568 height 744
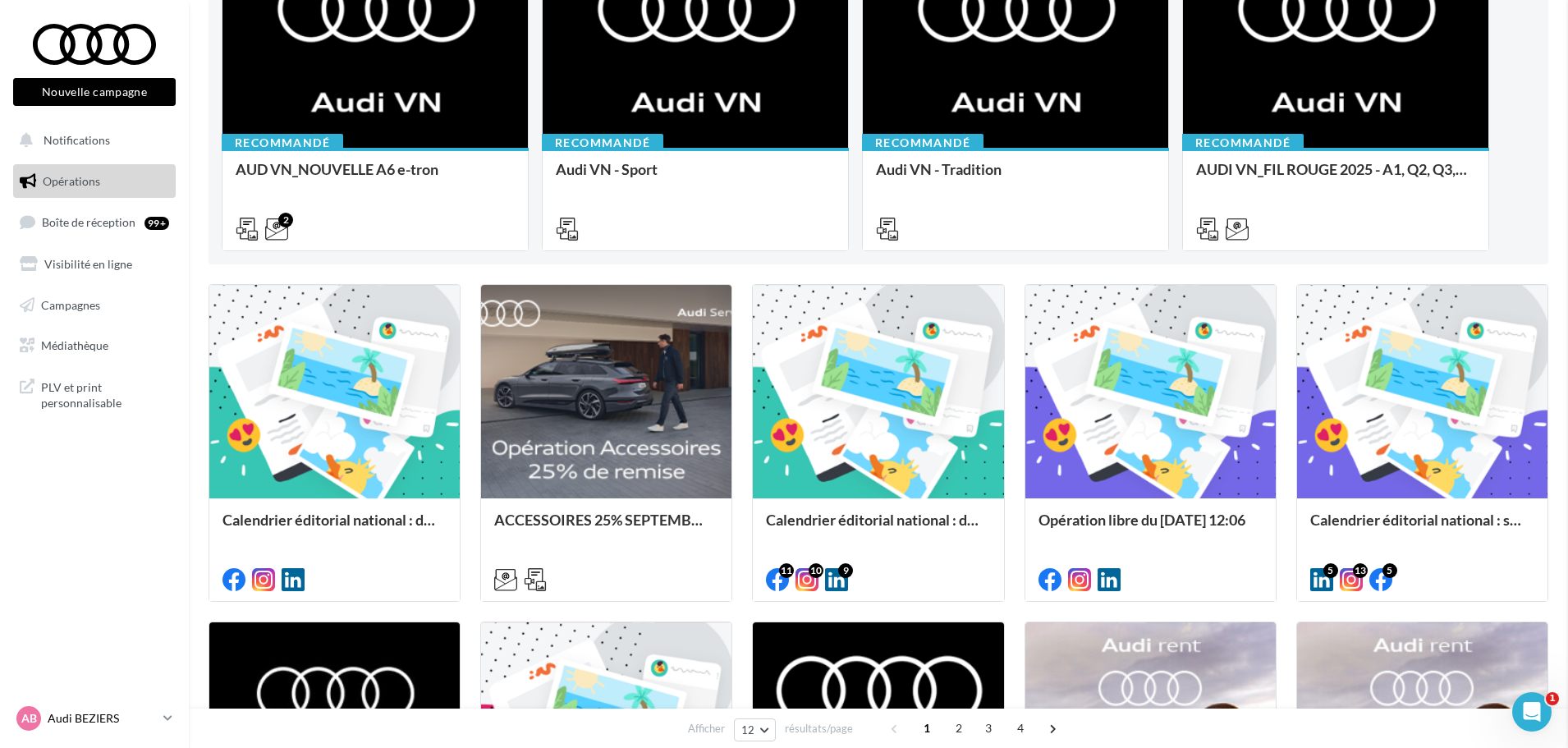
click at [87, 719] on p "Audi BEZIERS" at bounding box center [102, 719] width 109 height 17
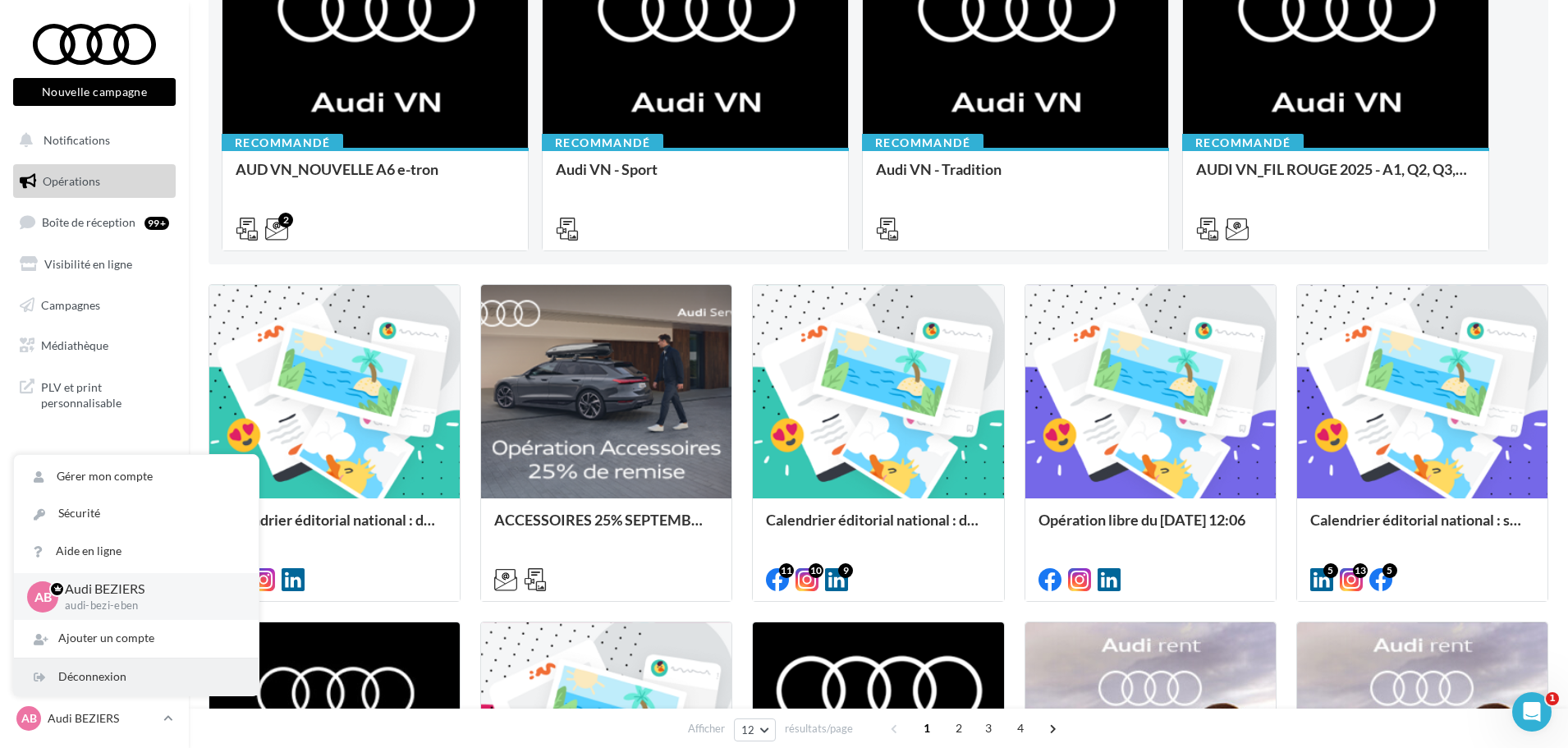
click at [100, 687] on div "Déconnexion" at bounding box center [136, 677] width 244 height 37
